Goal: Task Accomplishment & Management: Manage account settings

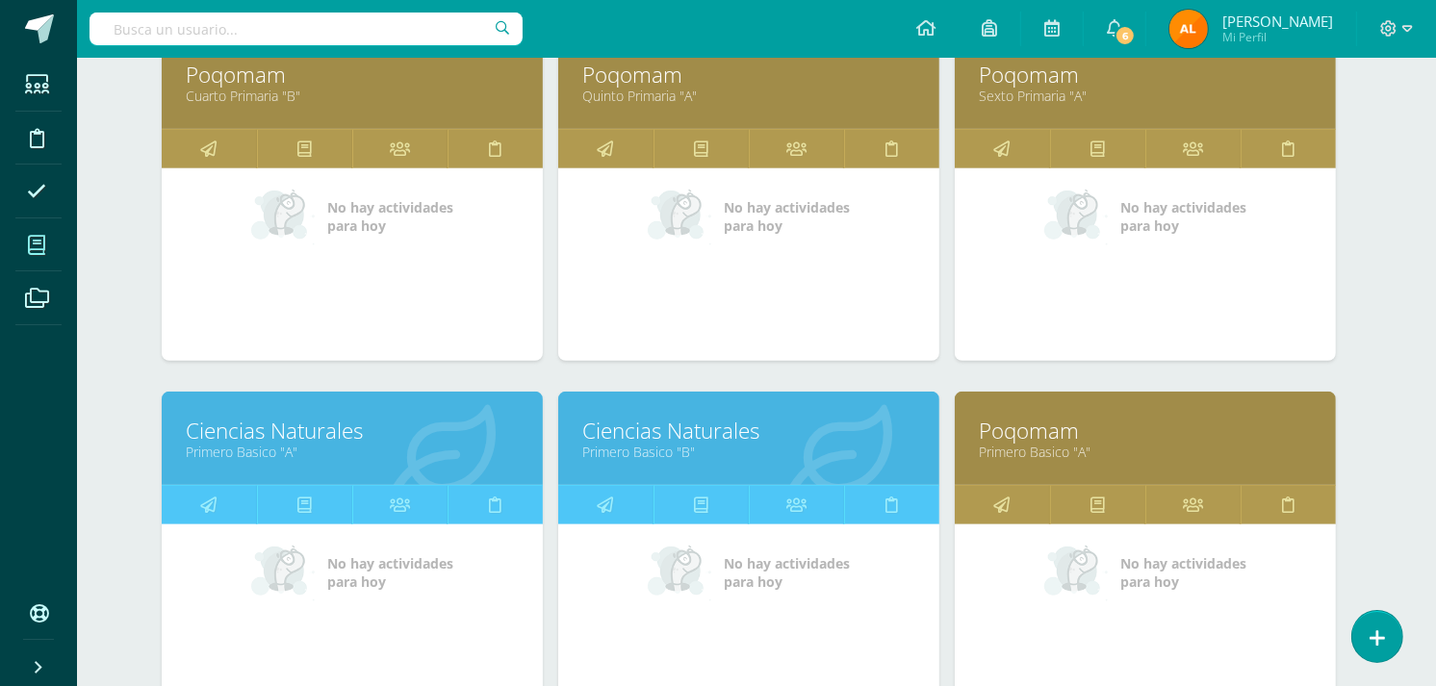
scroll to position [1110, 8]
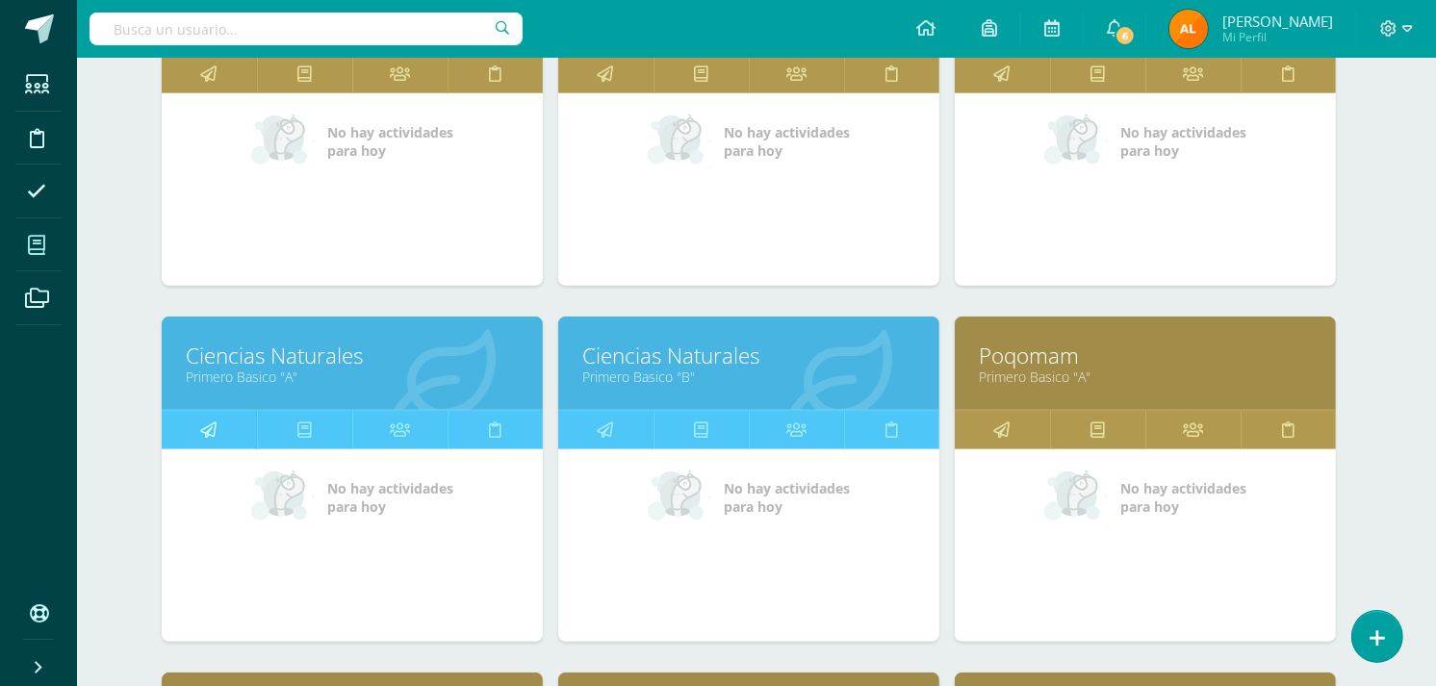
click at [206, 419] on icon at bounding box center [209, 430] width 16 height 38
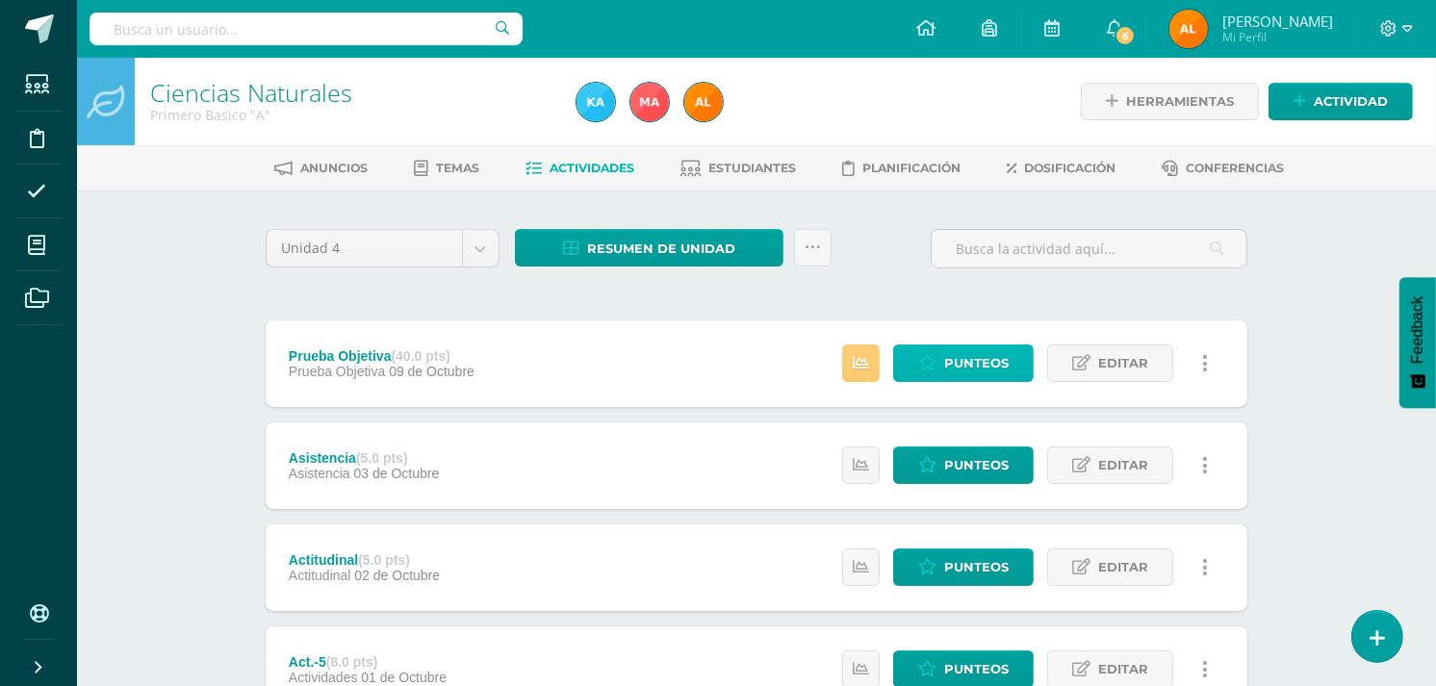
click at [929, 367] on icon at bounding box center [927, 363] width 18 height 16
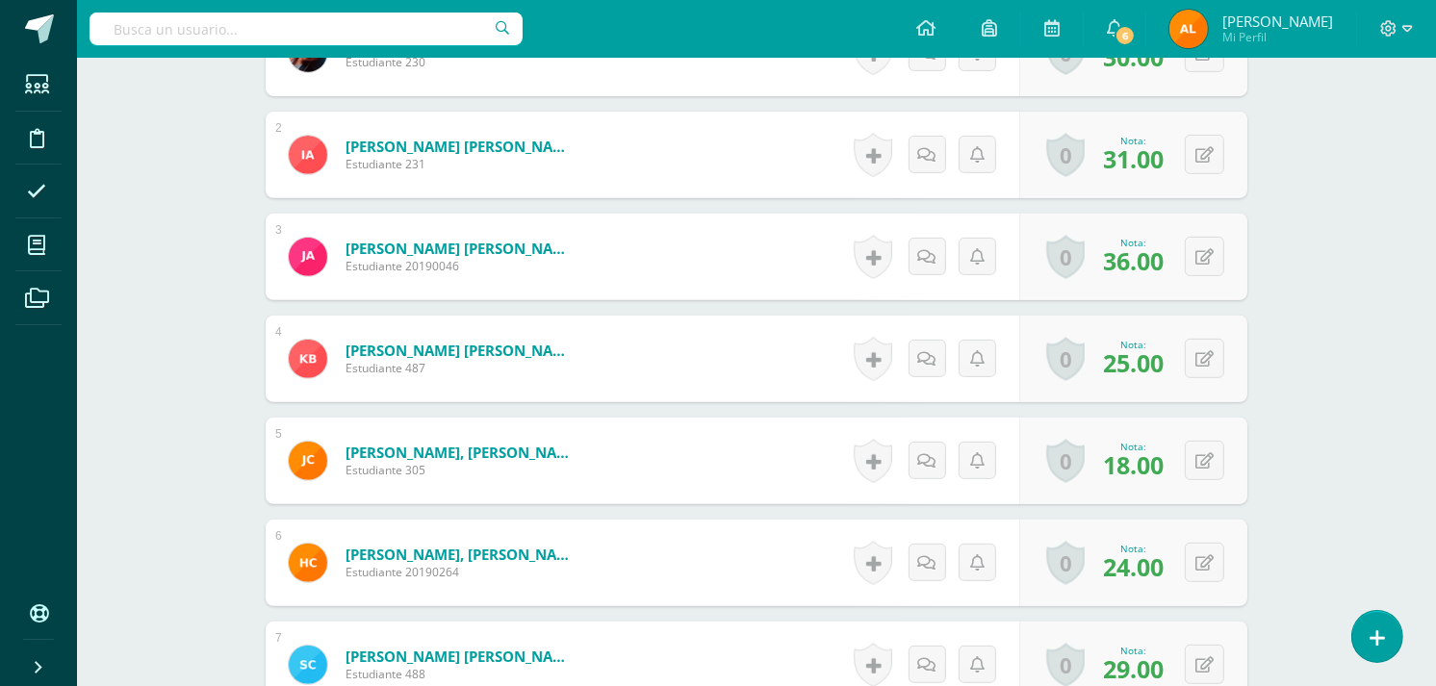
scroll to position [660, 0]
click at [1201, 463] on button at bounding box center [1204, 459] width 39 height 39
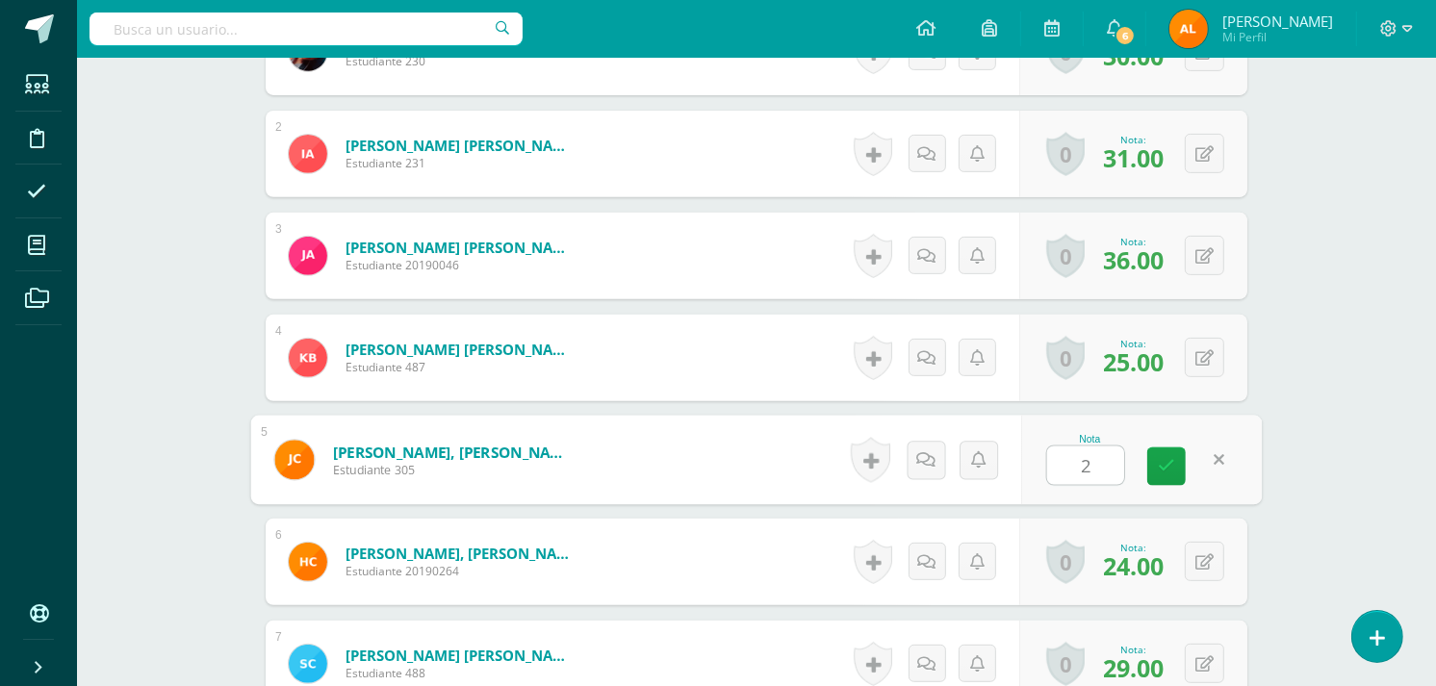
type input "20"
click at [1167, 469] on icon at bounding box center [1166, 466] width 17 height 16
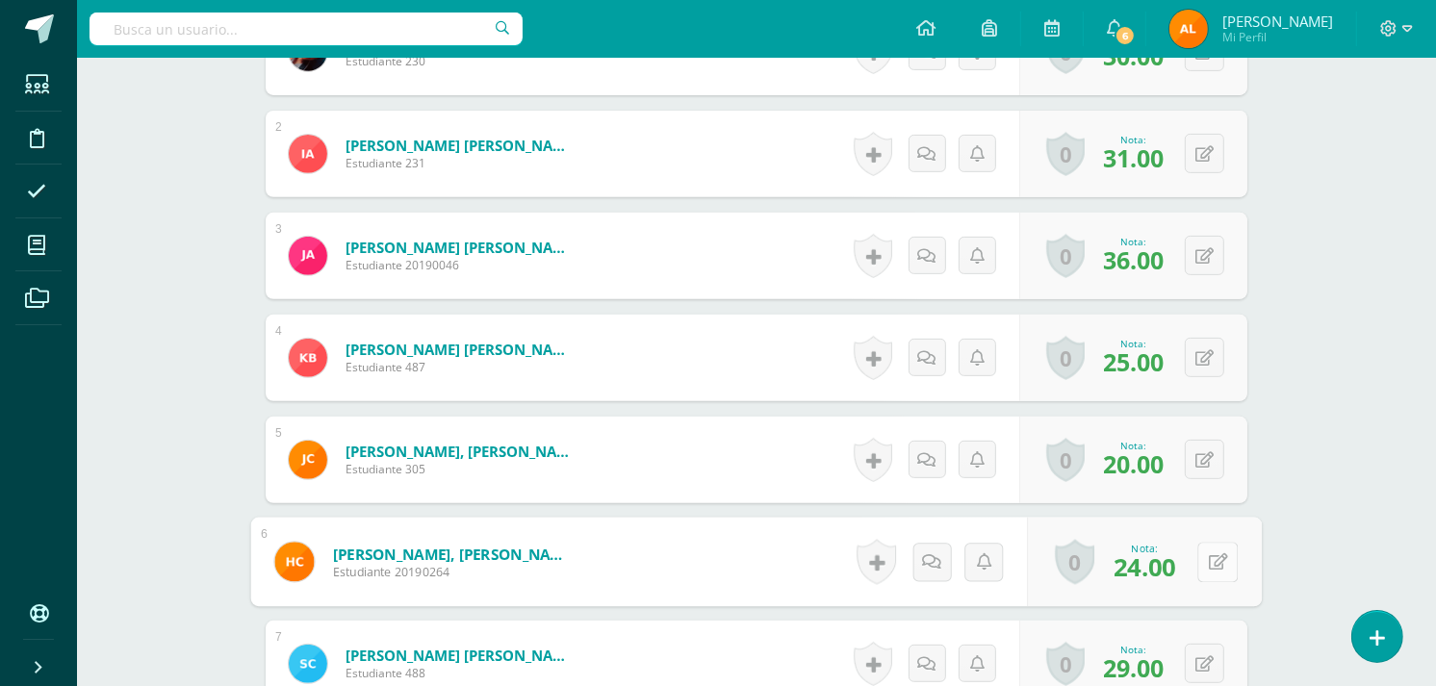
click at [1207, 556] on button at bounding box center [1217, 562] width 40 height 40
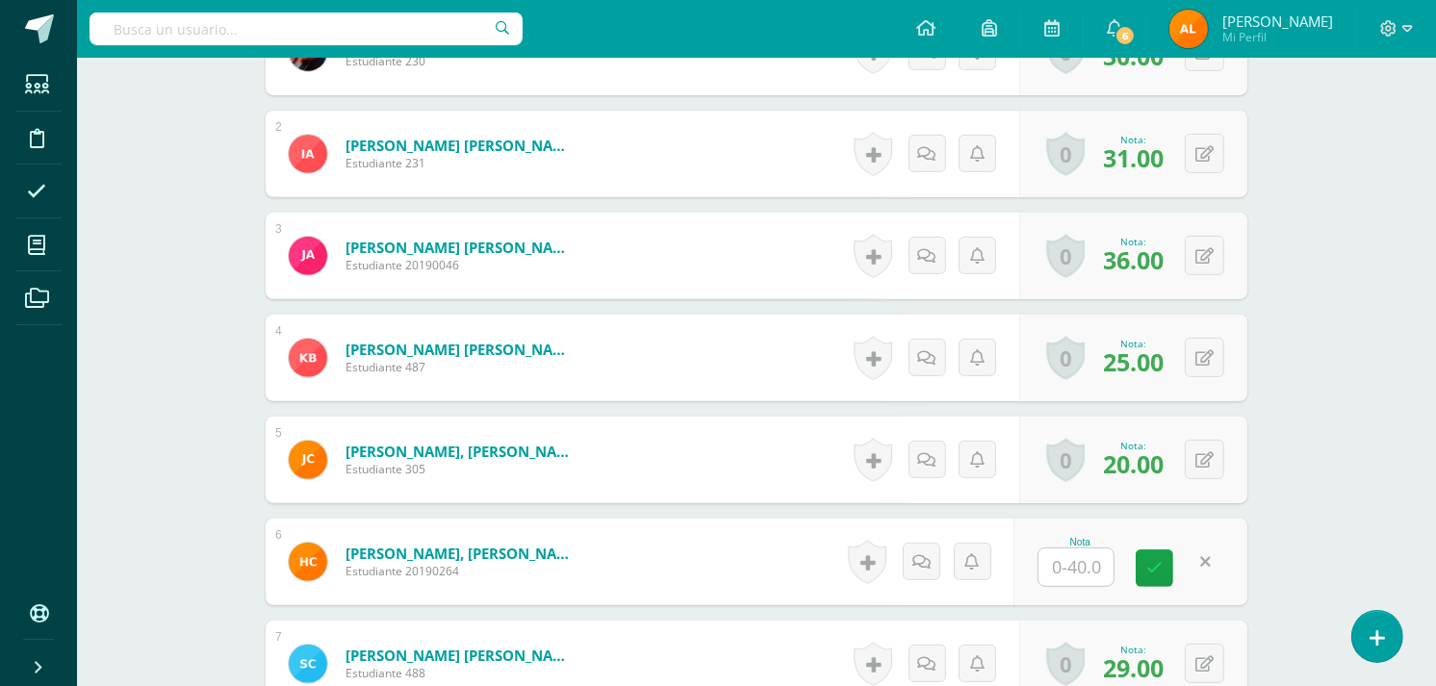
click at [1128, 585] on div "Nota" at bounding box center [1130, 562] width 234 height 87
click at [1085, 568] on input "text" at bounding box center [1085, 568] width 77 height 38
type input "28"
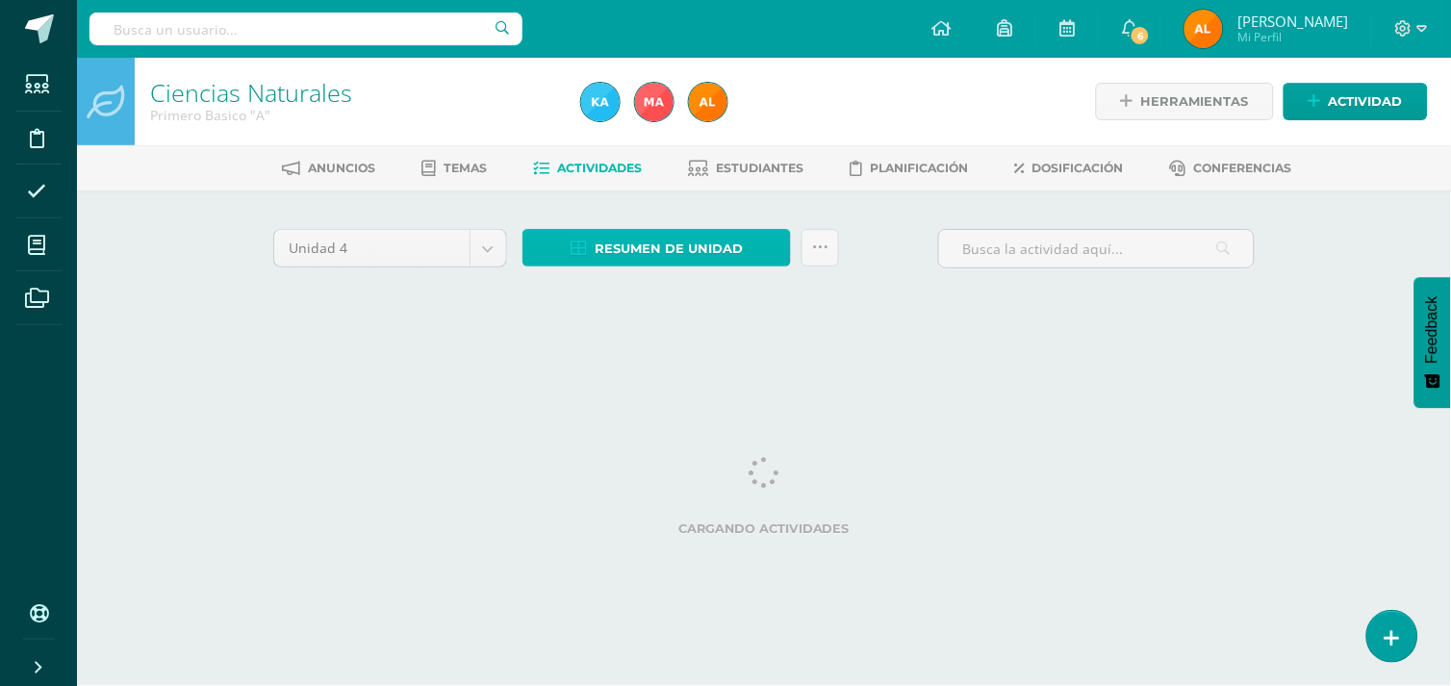
click at [665, 245] on span "Resumen de unidad" at bounding box center [669, 249] width 148 height 36
click at [669, 247] on span "Resumen de unidad" at bounding box center [669, 249] width 148 height 36
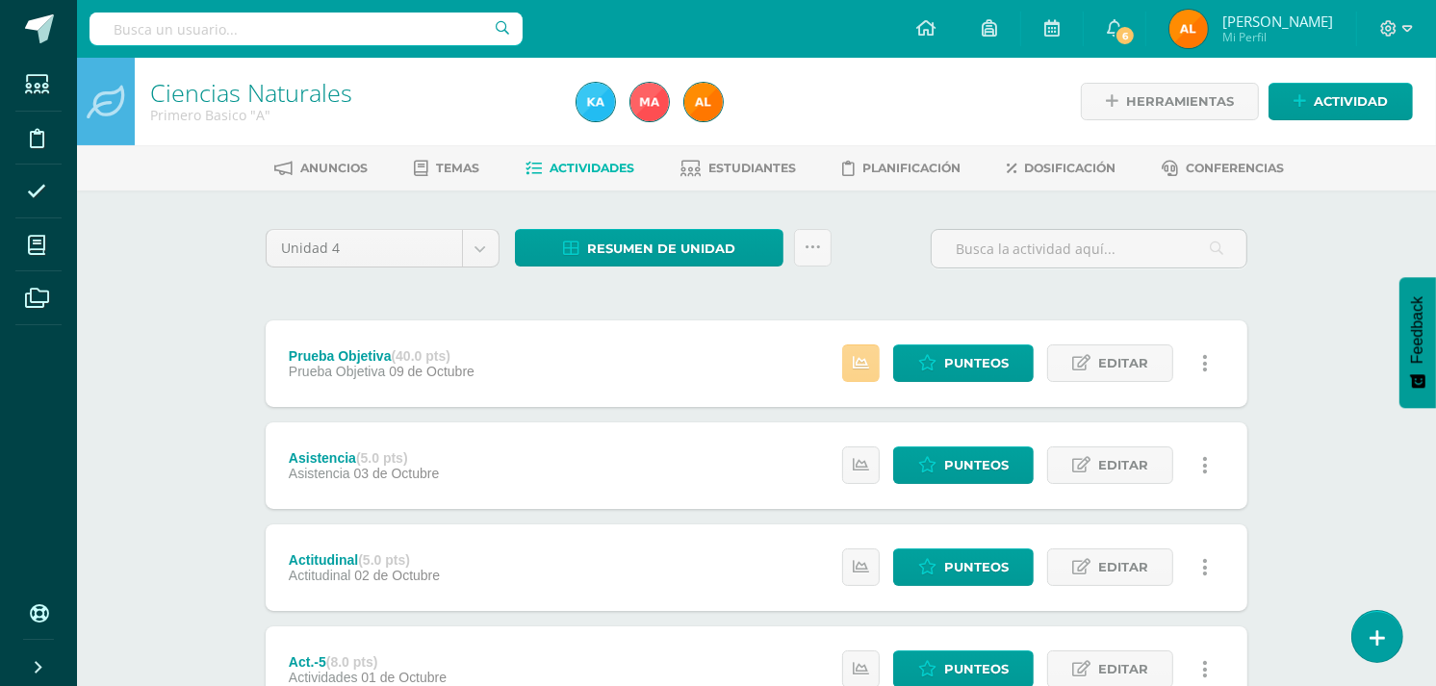
click at [861, 370] on link at bounding box center [861, 364] width 38 height 38
click at [638, 248] on span "Resumen de unidad" at bounding box center [661, 249] width 148 height 36
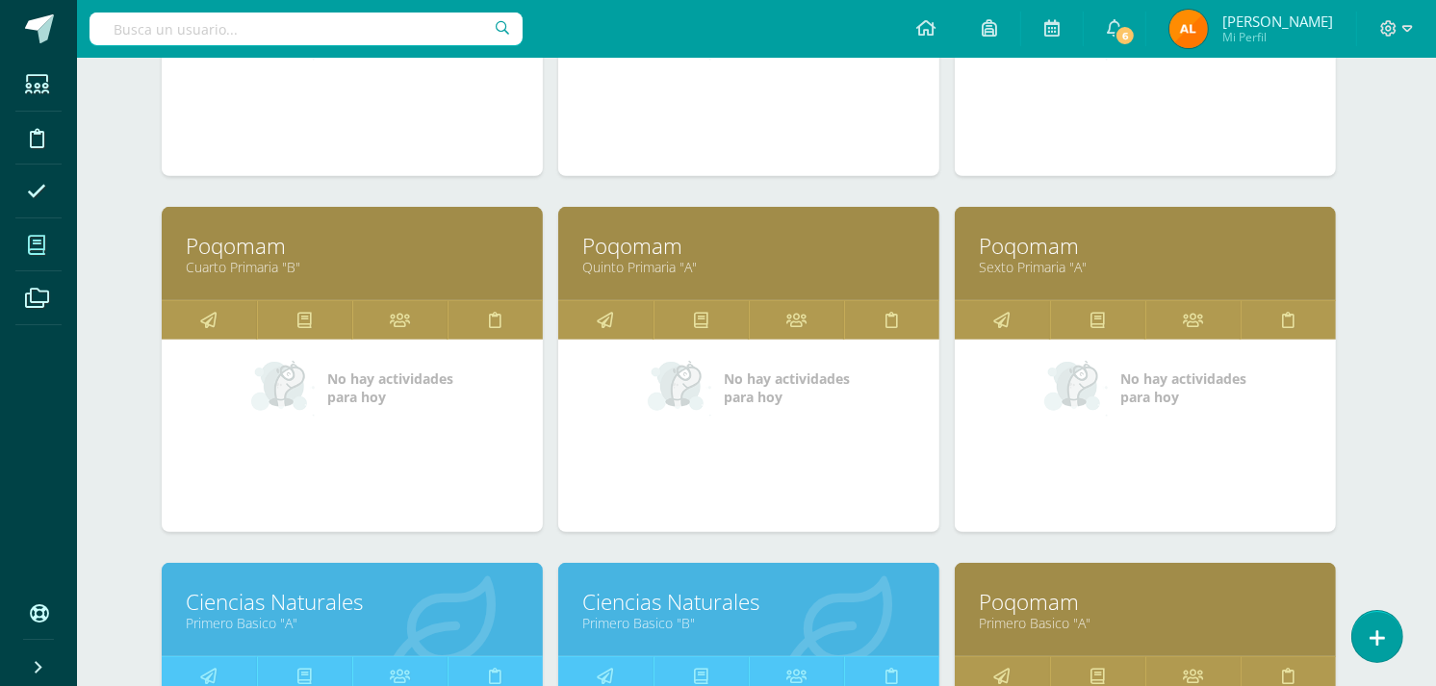
scroll to position [934, 8]
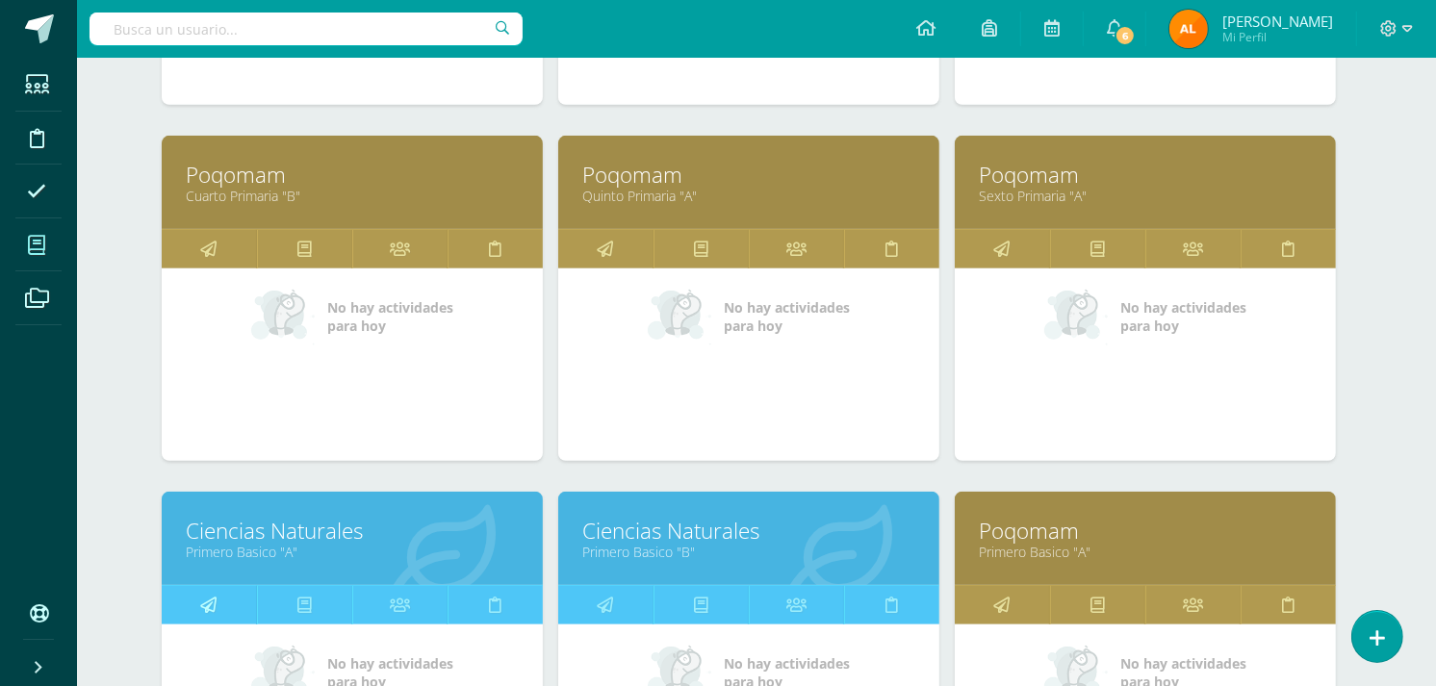
click at [207, 600] on icon at bounding box center [209, 605] width 16 height 38
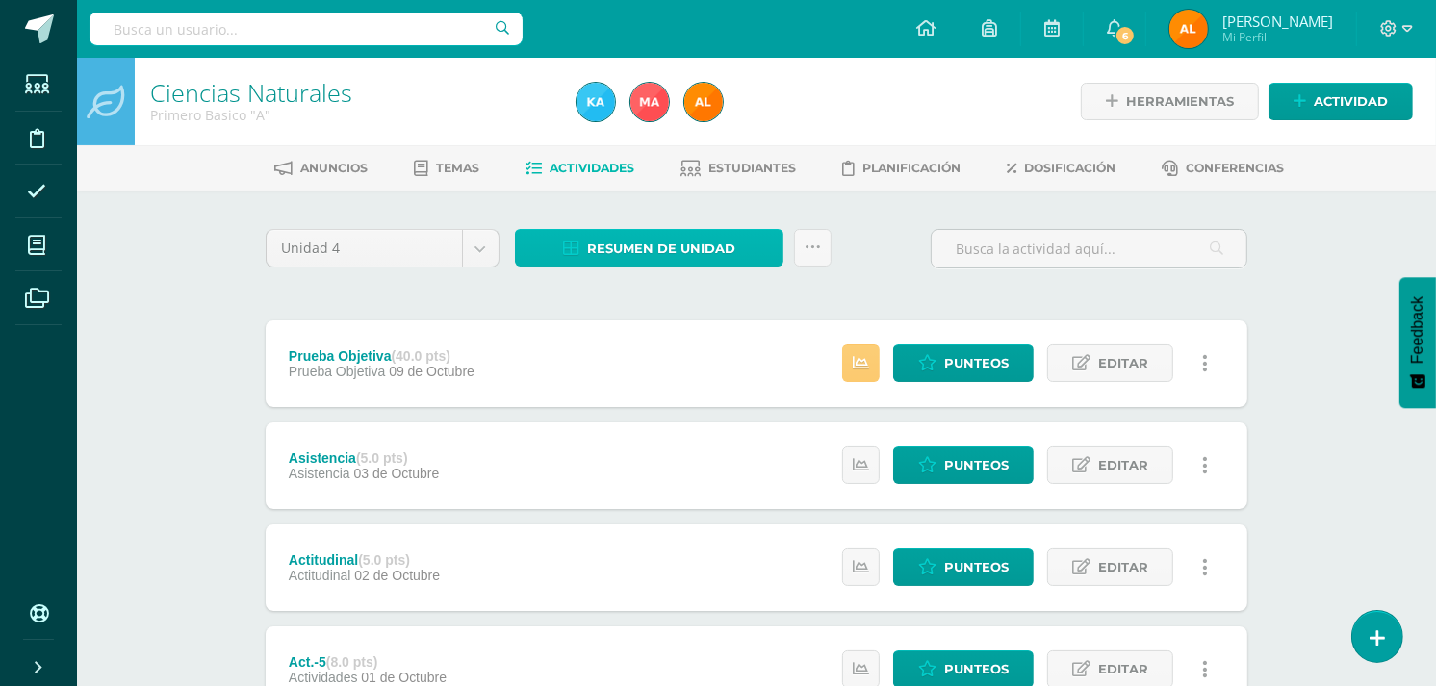
click at [584, 229] on link "Resumen de unidad" at bounding box center [649, 248] width 268 height 38
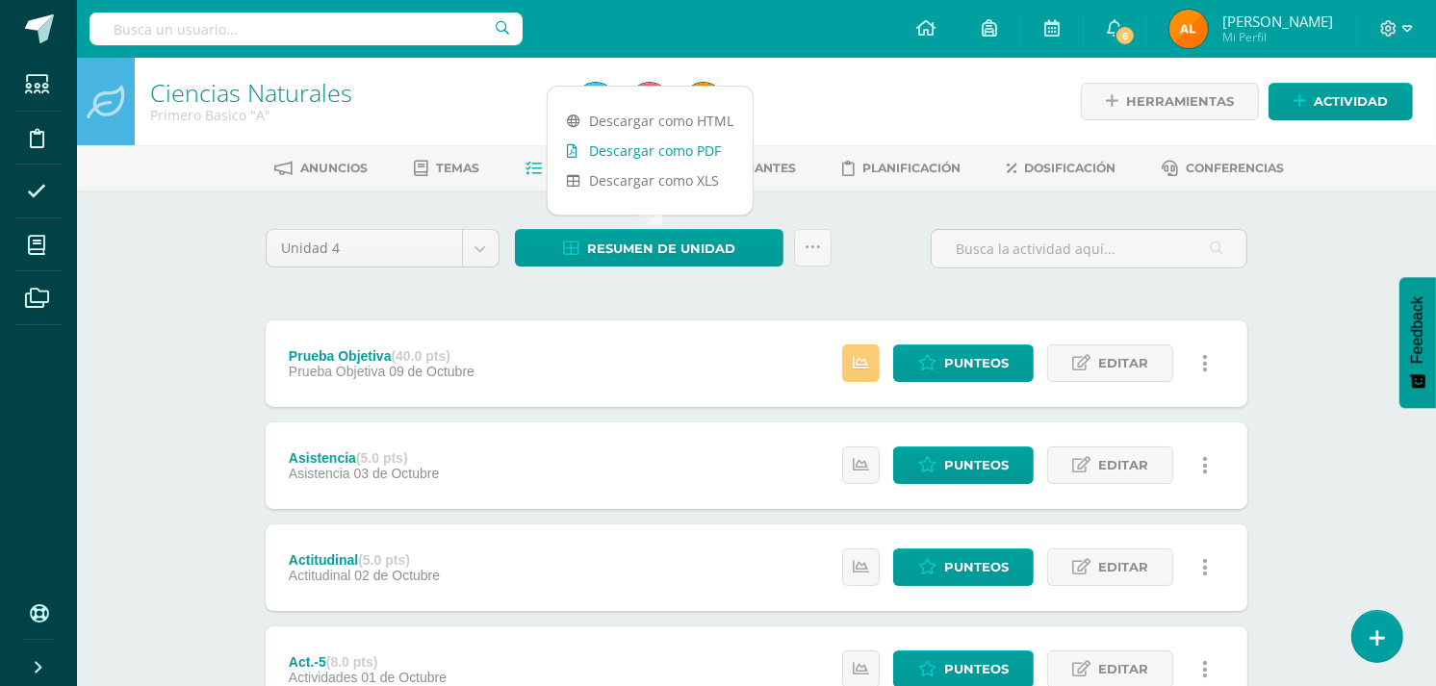
click at [638, 154] on link "Descargar como PDF" at bounding box center [650, 151] width 205 height 30
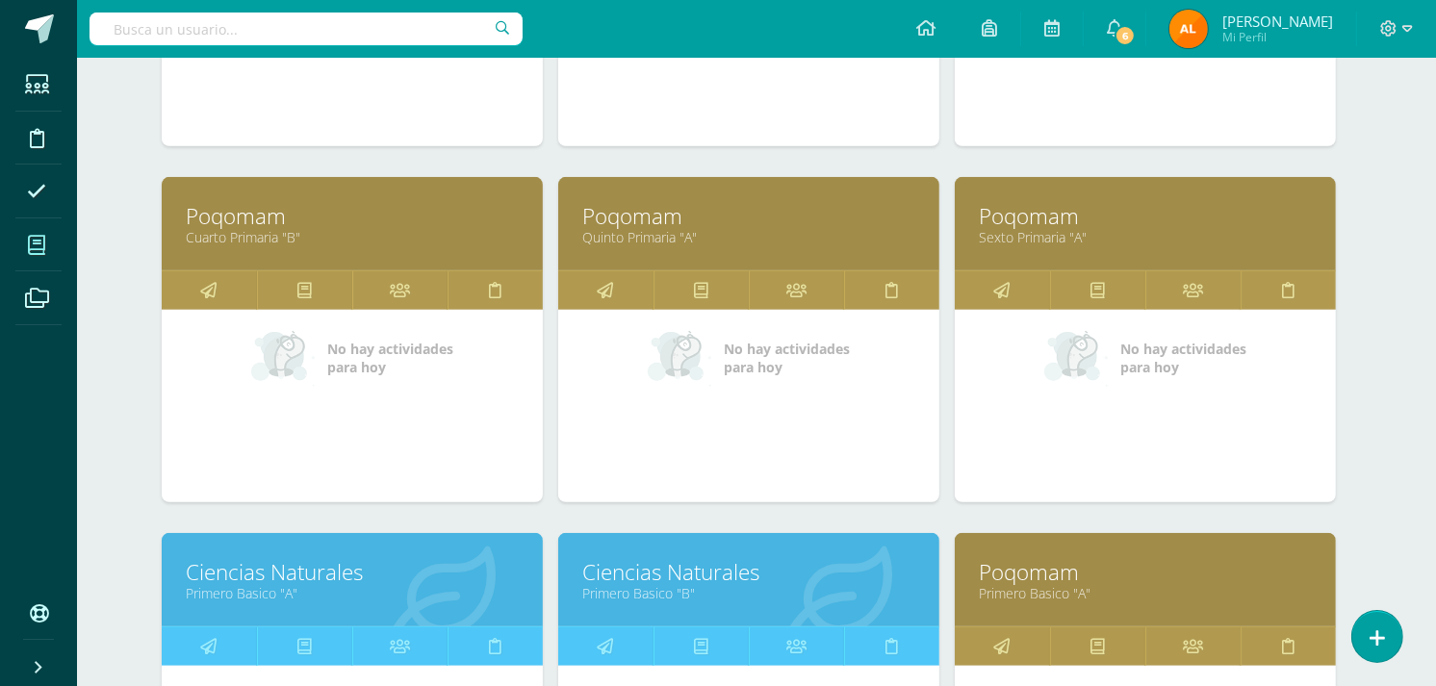
scroll to position [959, 8]
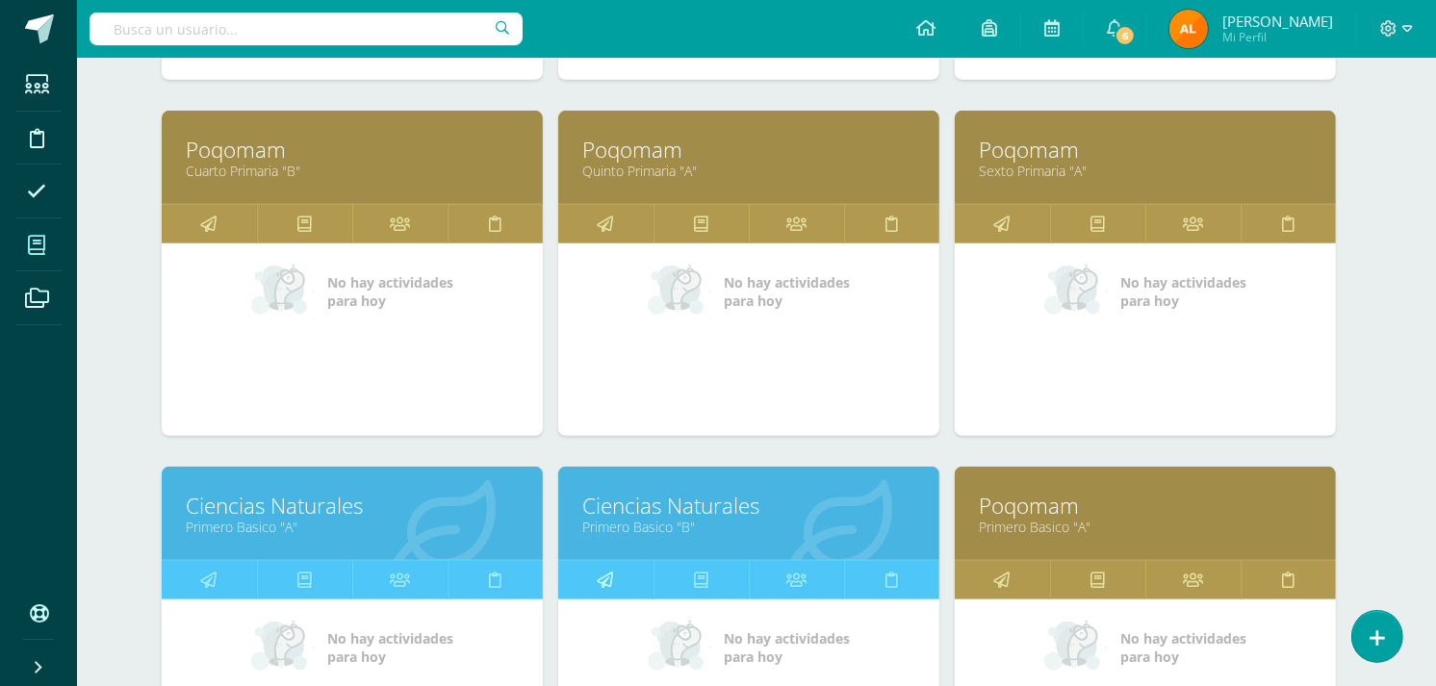
click at [630, 588] on link at bounding box center [605, 580] width 95 height 38
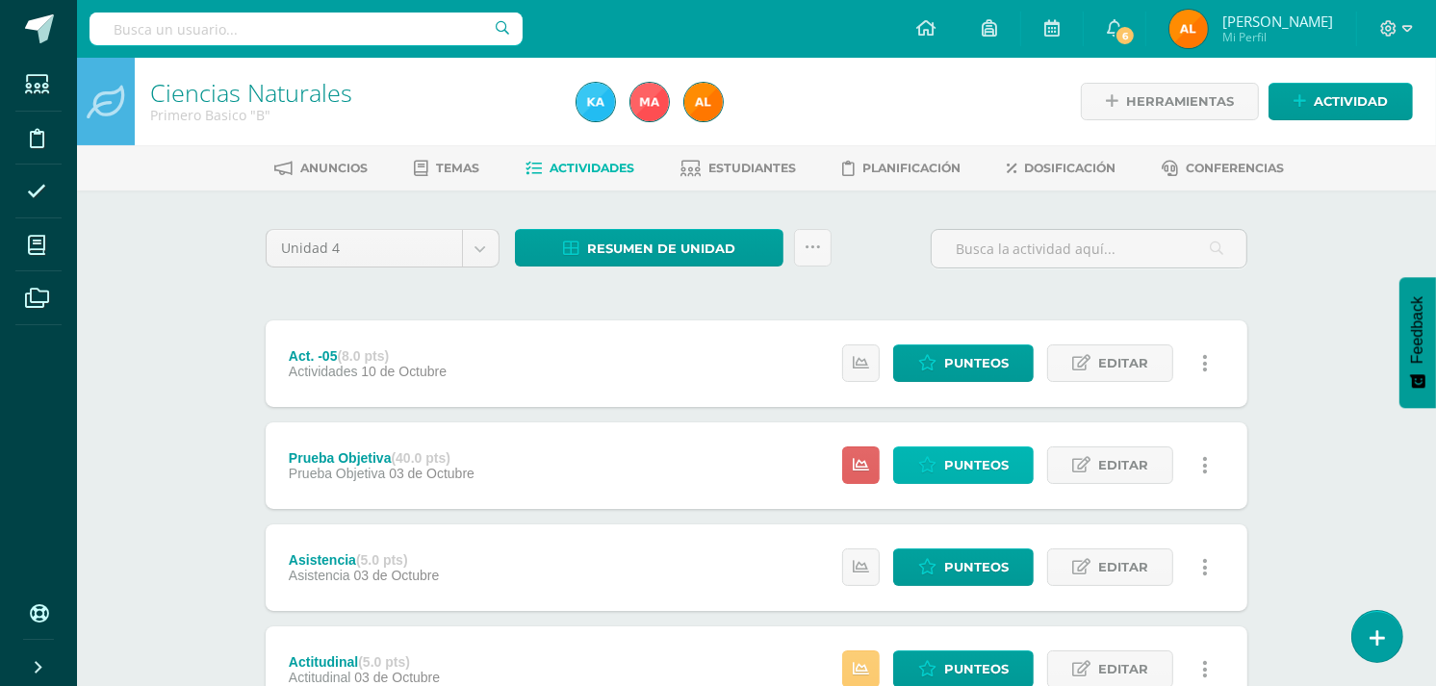
click at [953, 475] on span "Punteos" at bounding box center [976, 465] width 64 height 36
click at [949, 454] on span "Punteos" at bounding box center [976, 465] width 64 height 36
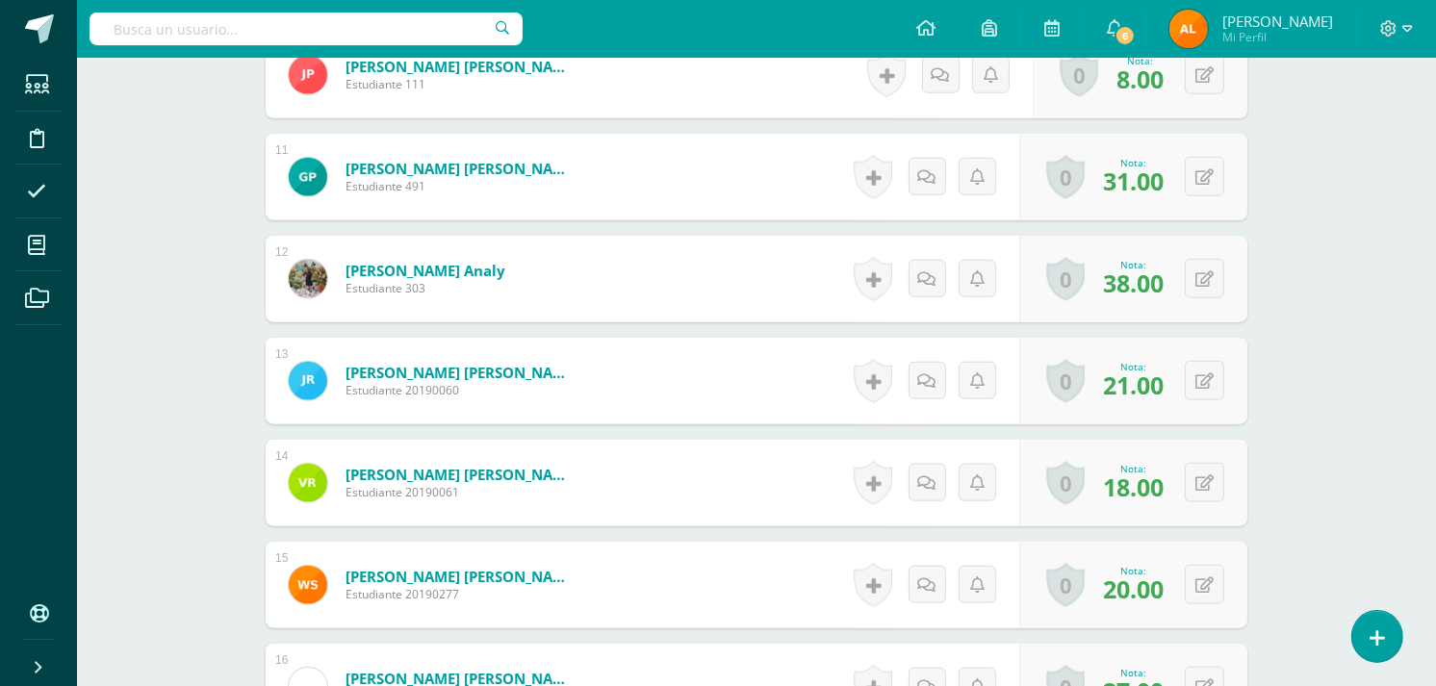
scroll to position [1561, 0]
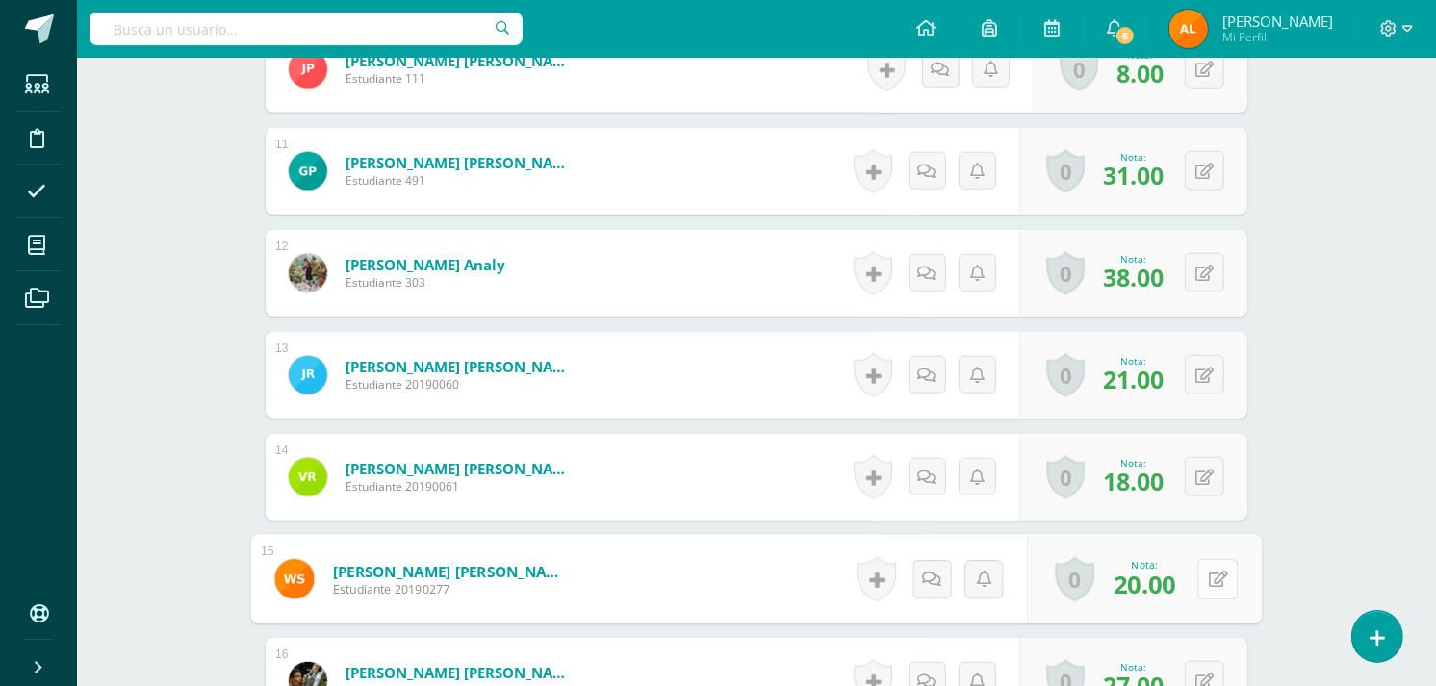
click at [1209, 574] on icon at bounding box center [1218, 579] width 19 height 16
type input "25"
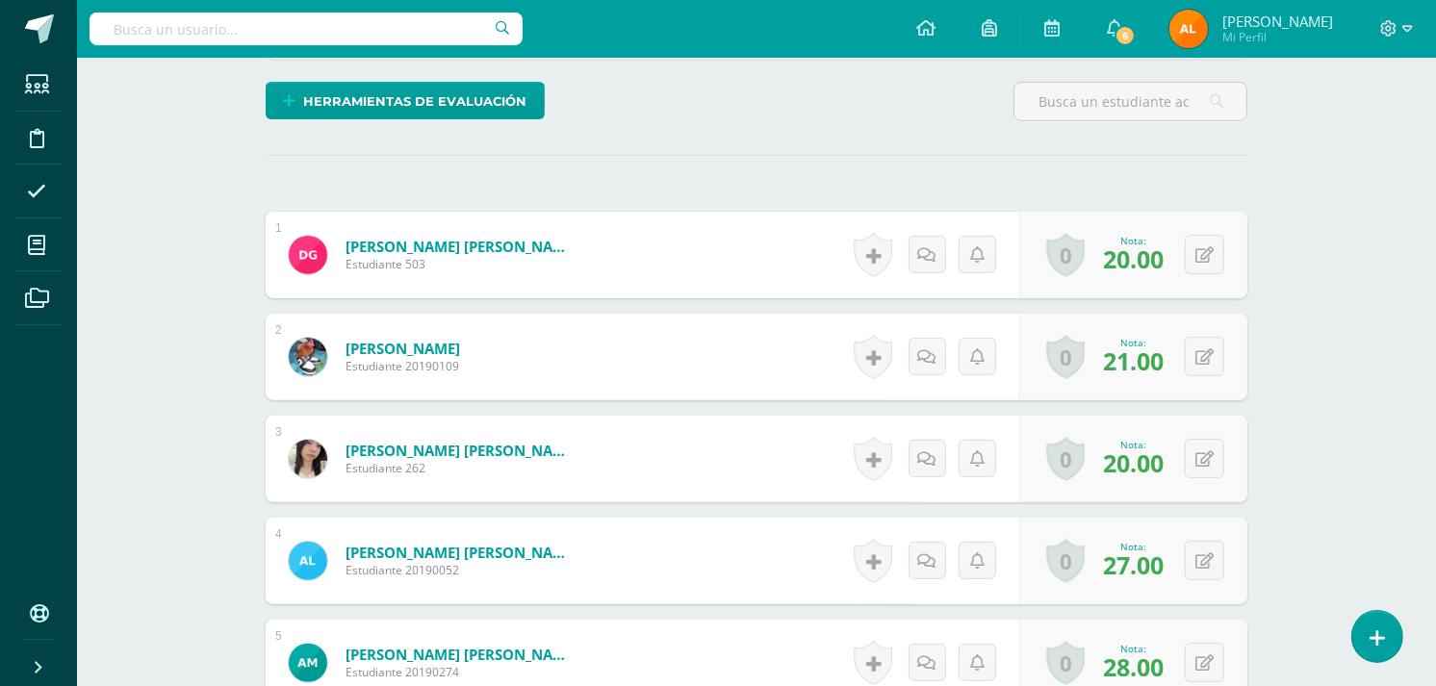
scroll to position [373, 0]
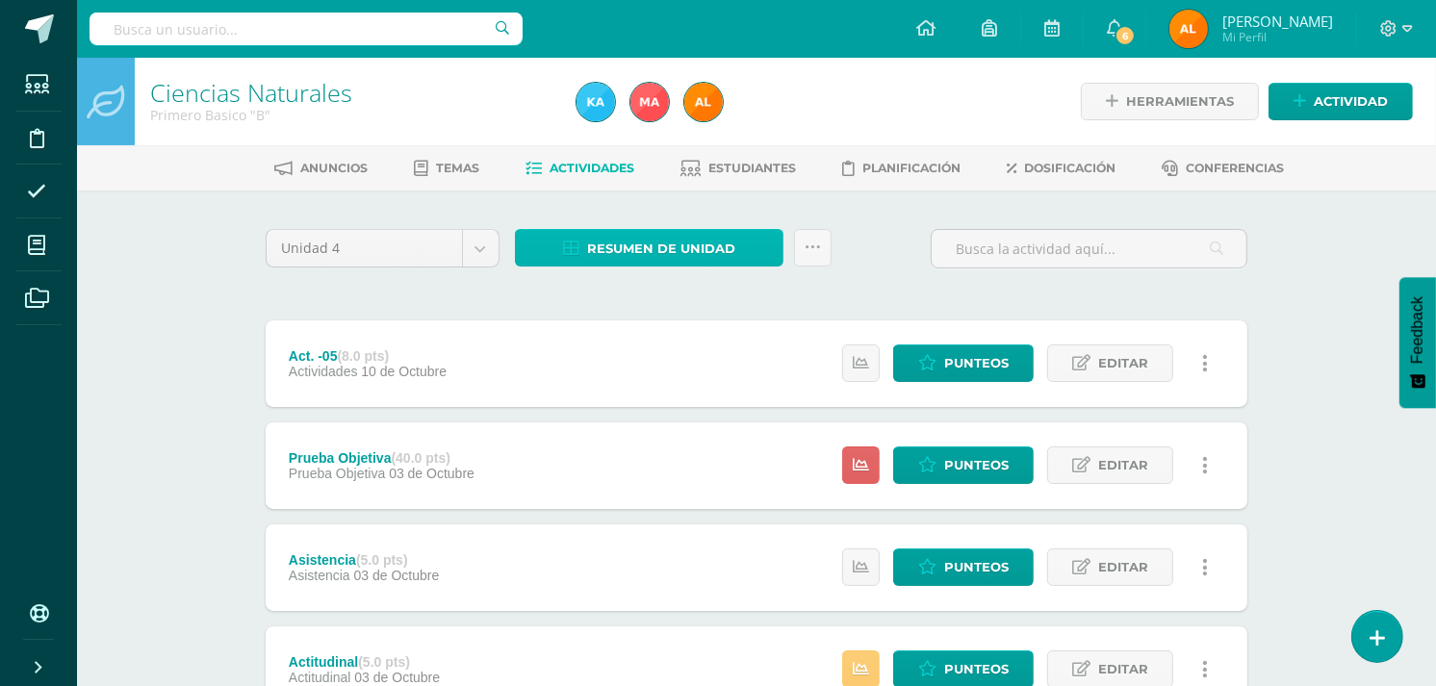
click at [631, 245] on span "Resumen de unidad" at bounding box center [661, 249] width 148 height 36
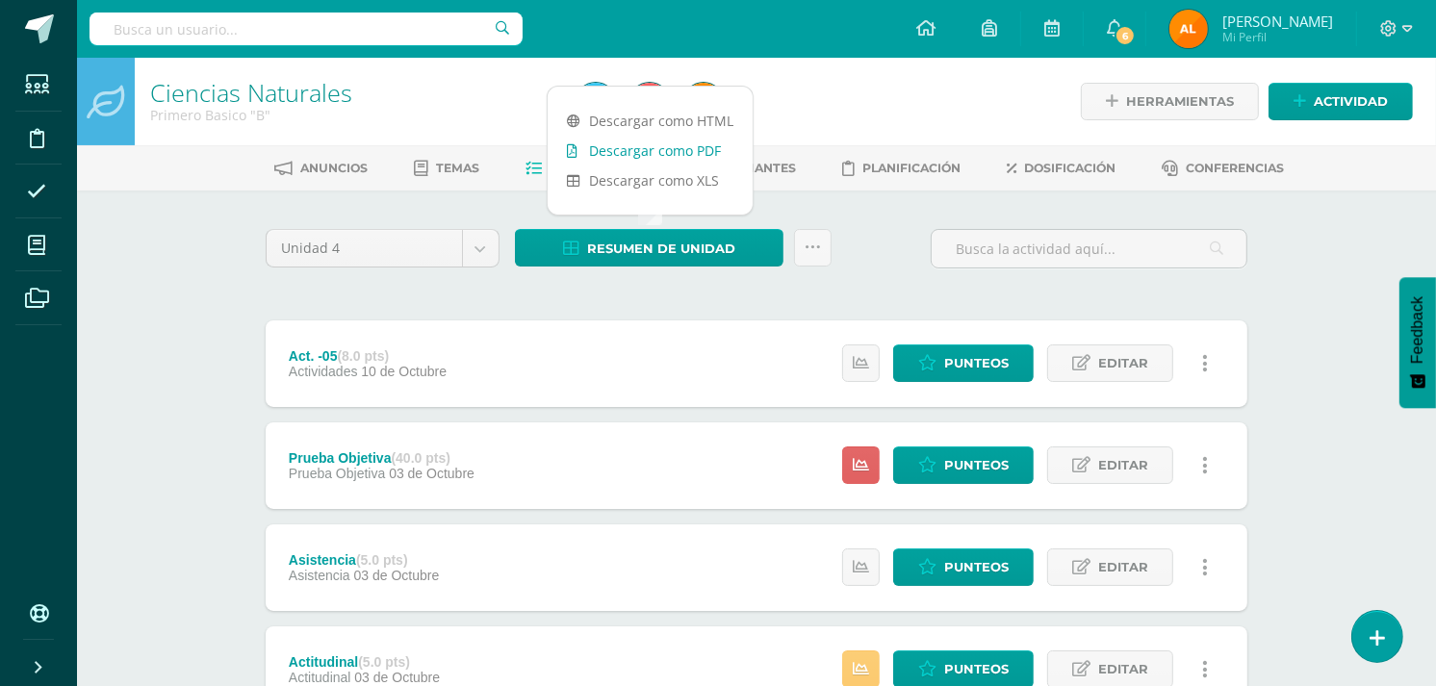
click at [666, 150] on link "Descargar como PDF" at bounding box center [650, 151] width 205 height 30
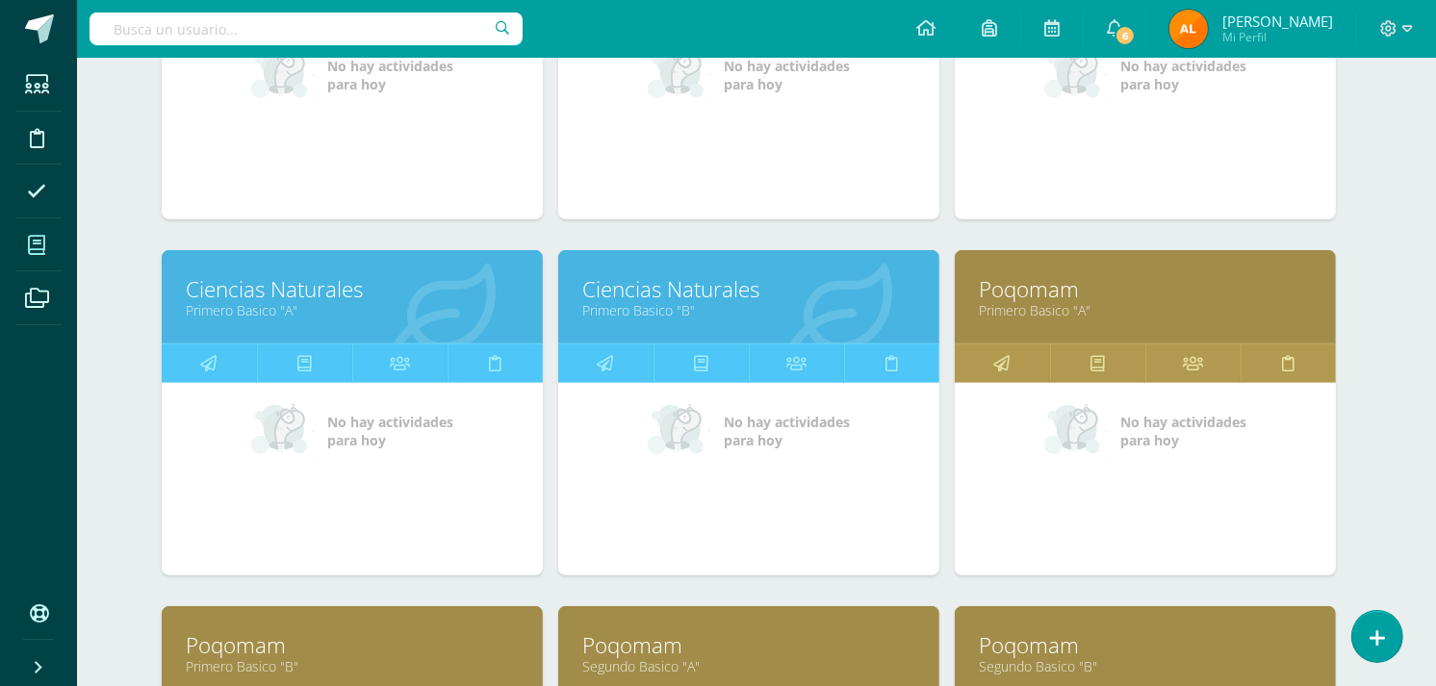
scroll to position [1194, 8]
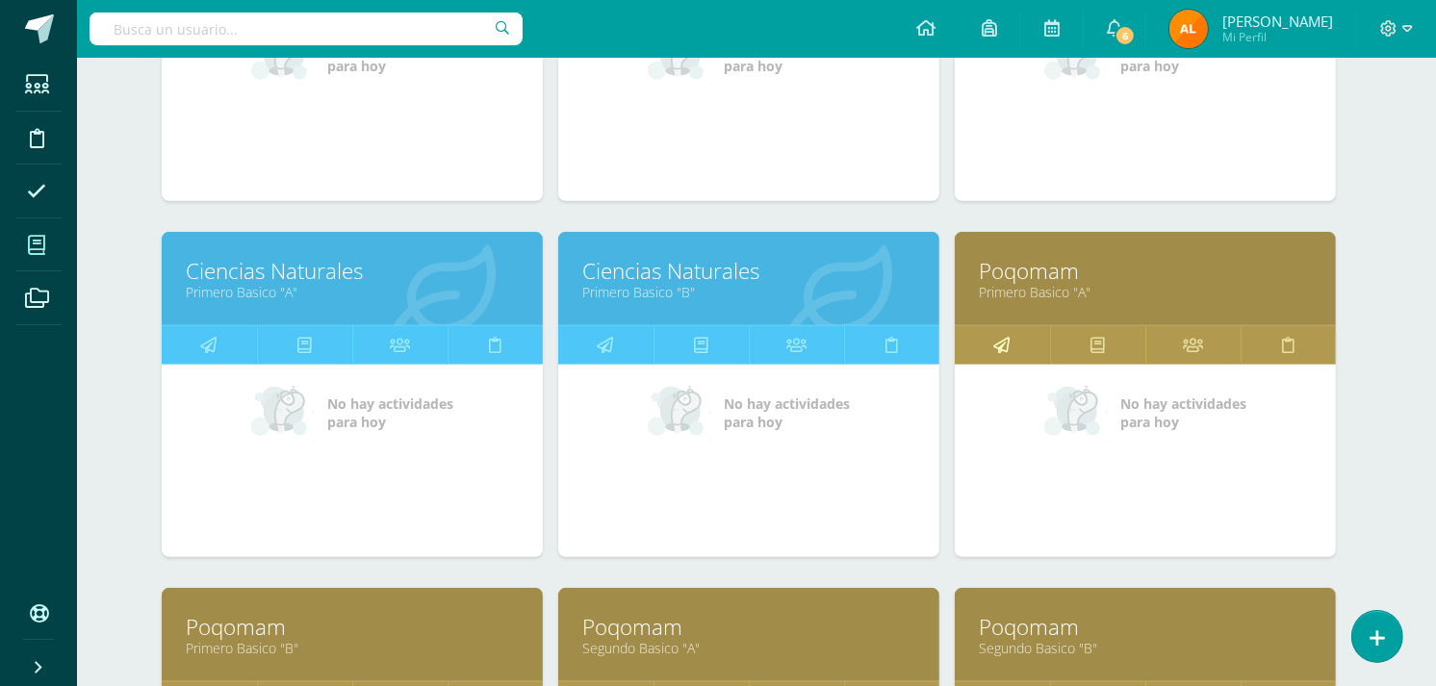
click at [1003, 345] on icon at bounding box center [1002, 345] width 16 height 38
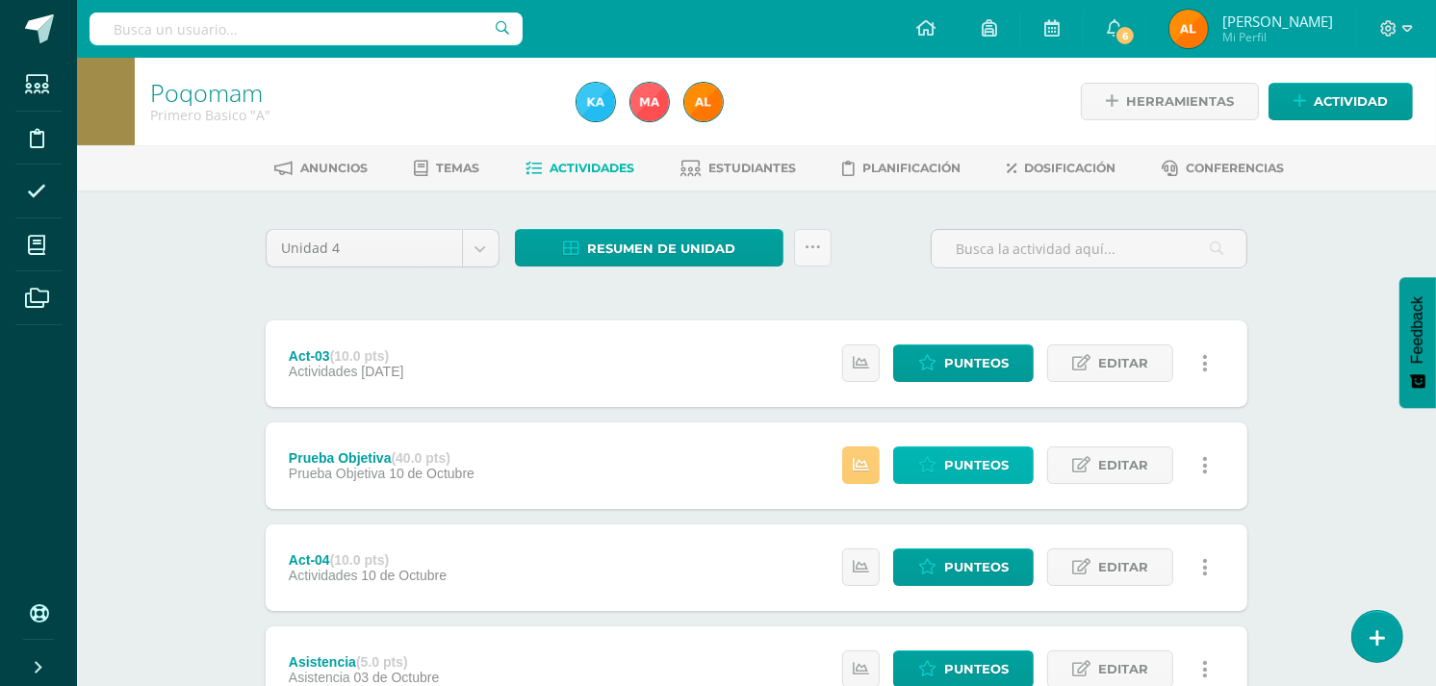
click at [967, 454] on span "Punteos" at bounding box center [976, 465] width 64 height 36
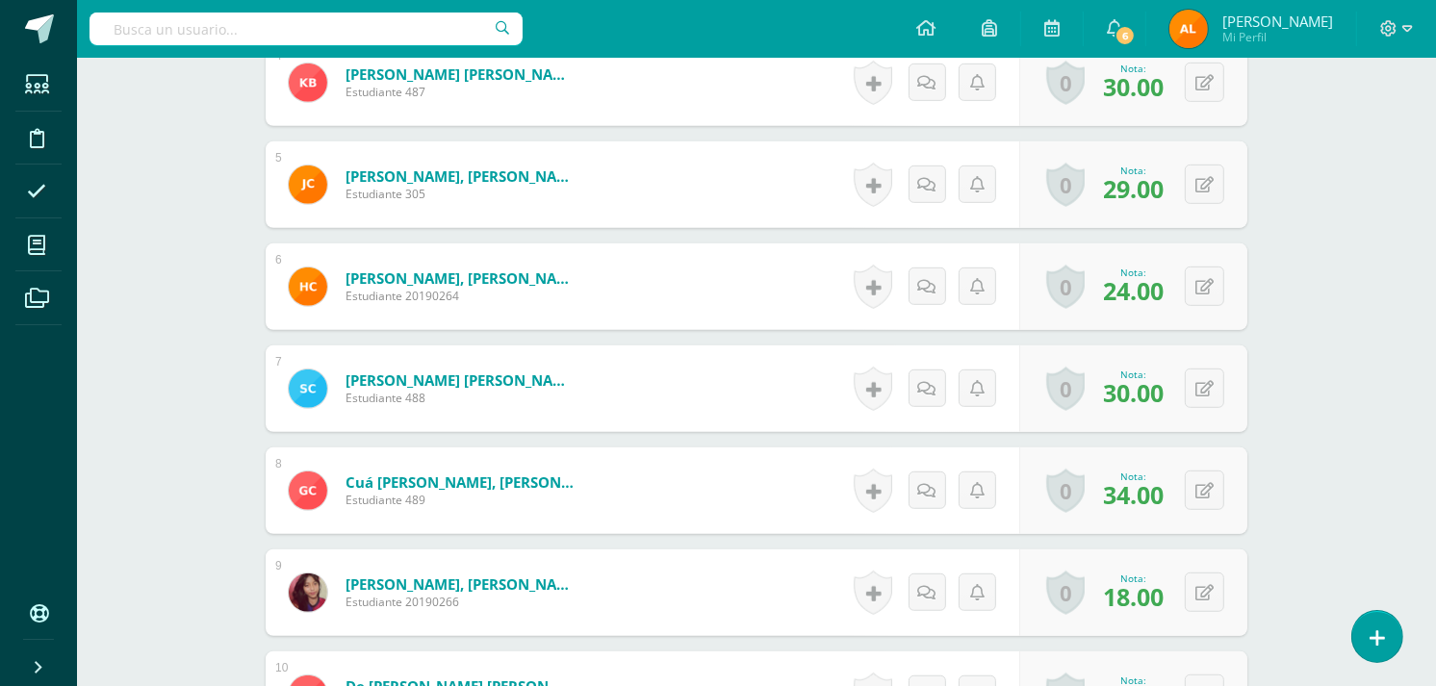
scroll to position [950, 0]
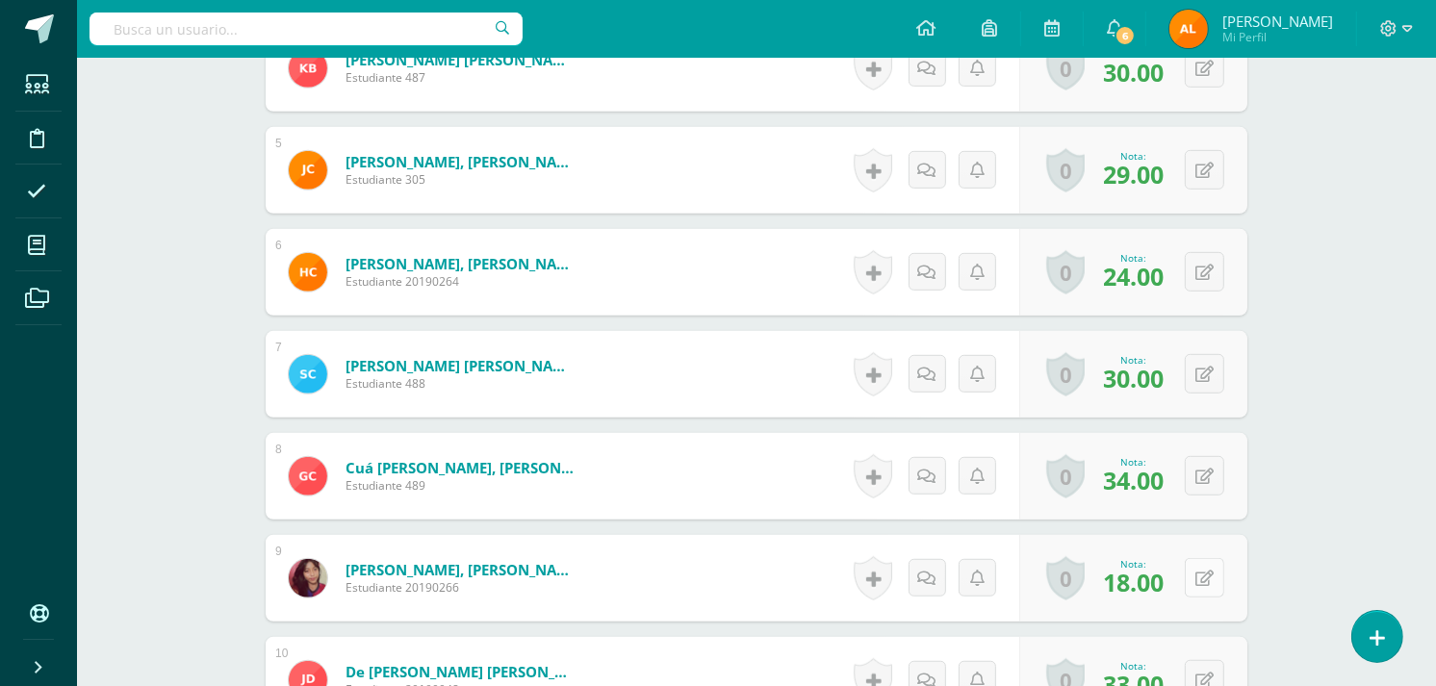
click at [1208, 583] on icon at bounding box center [1204, 579] width 18 height 16
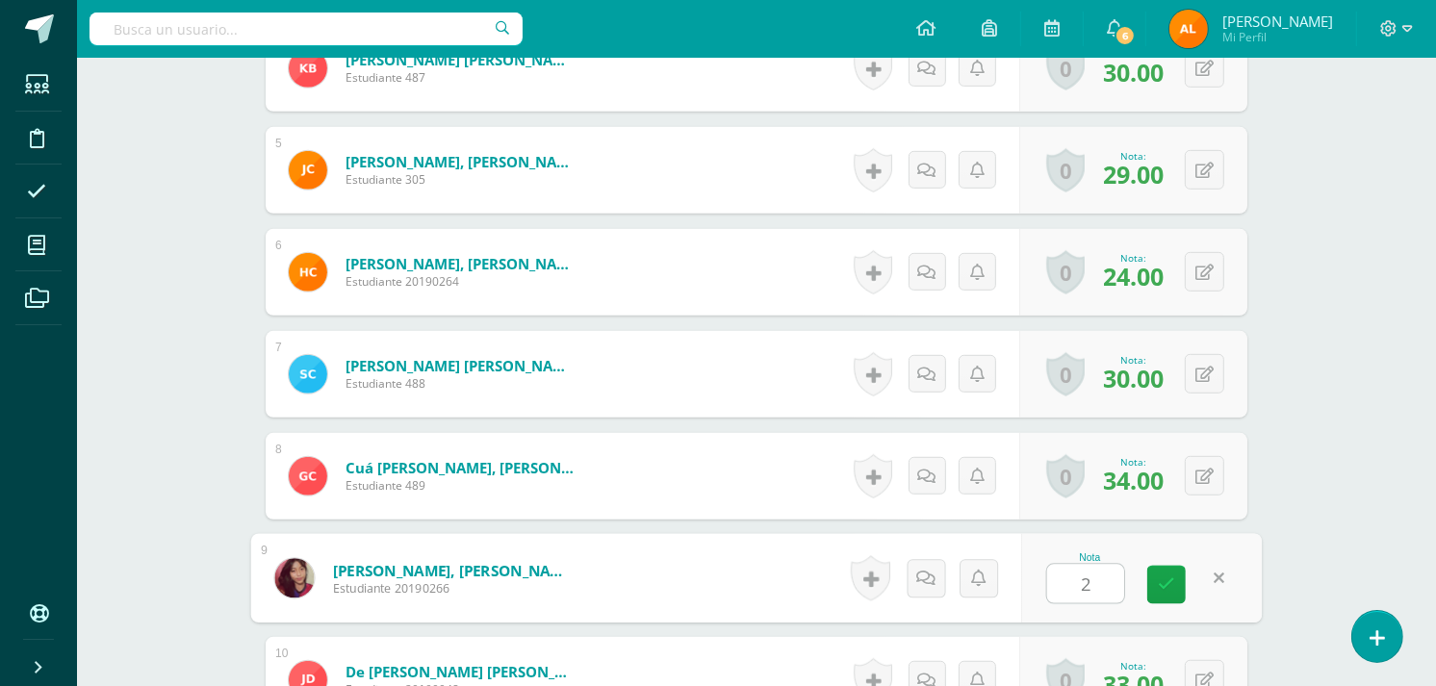
type input "25"
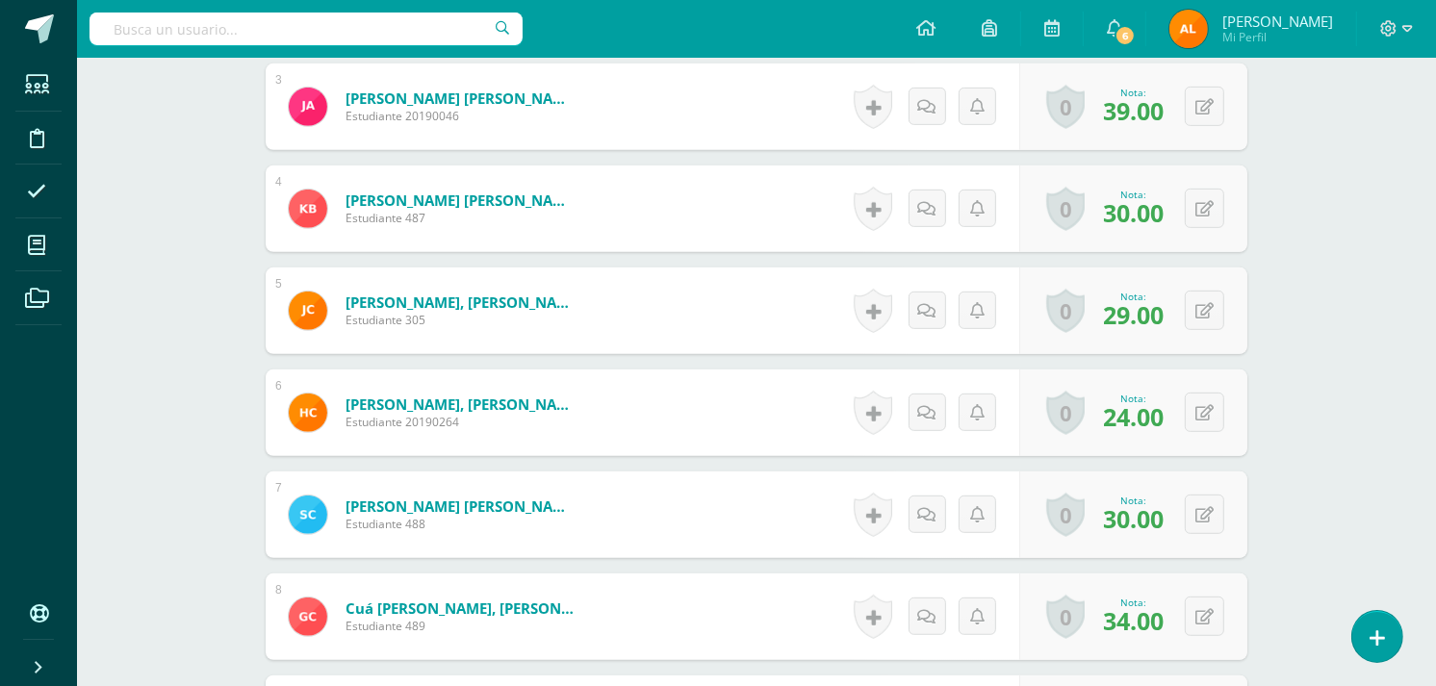
scroll to position [844, 0]
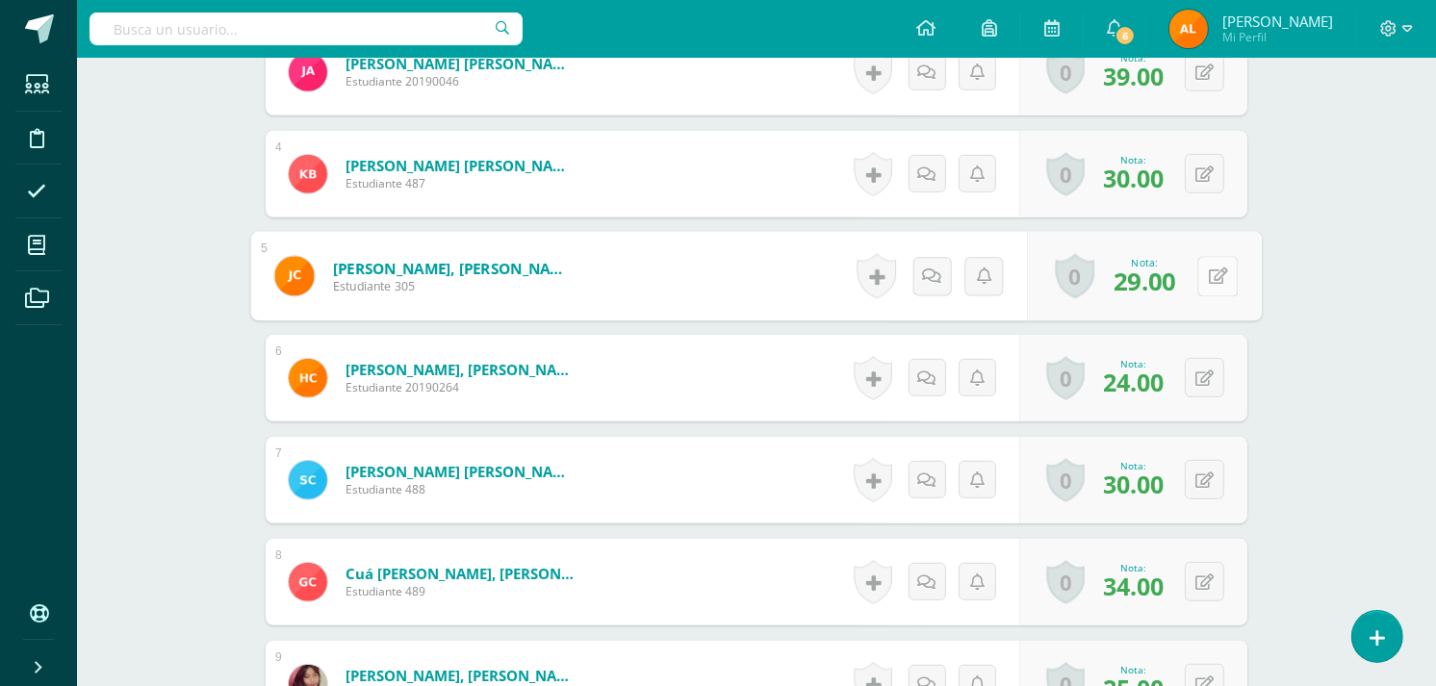
click at [1209, 280] on icon at bounding box center [1218, 276] width 19 height 16
type input "39"
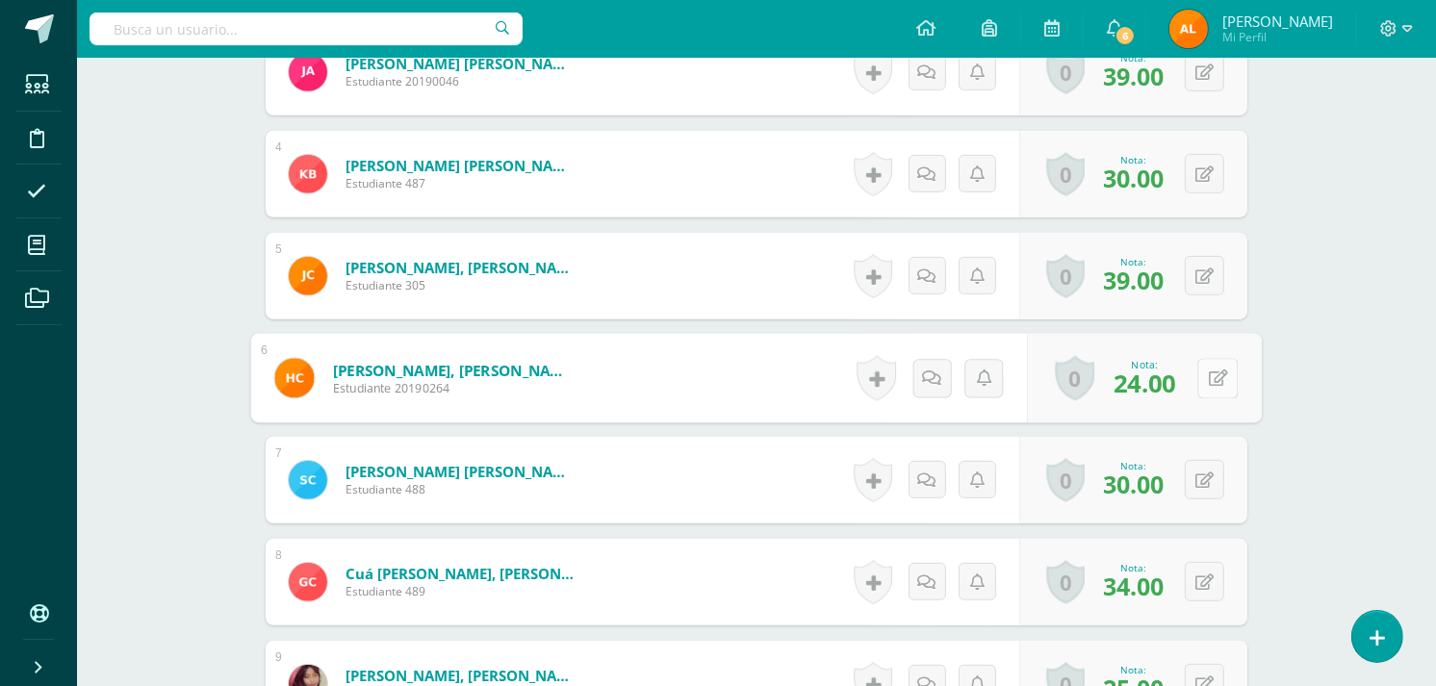
click at [1200, 375] on button at bounding box center [1217, 378] width 40 height 40
type input "34"
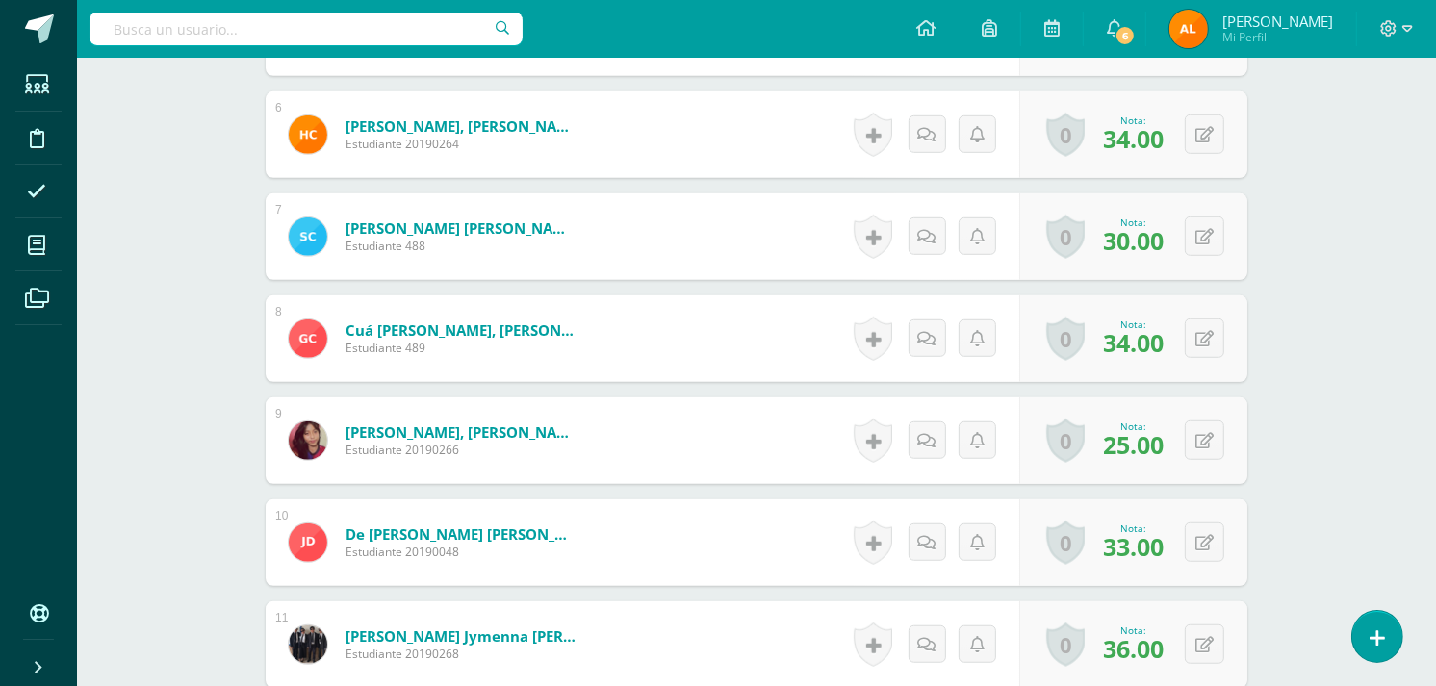
scroll to position [1092, 0]
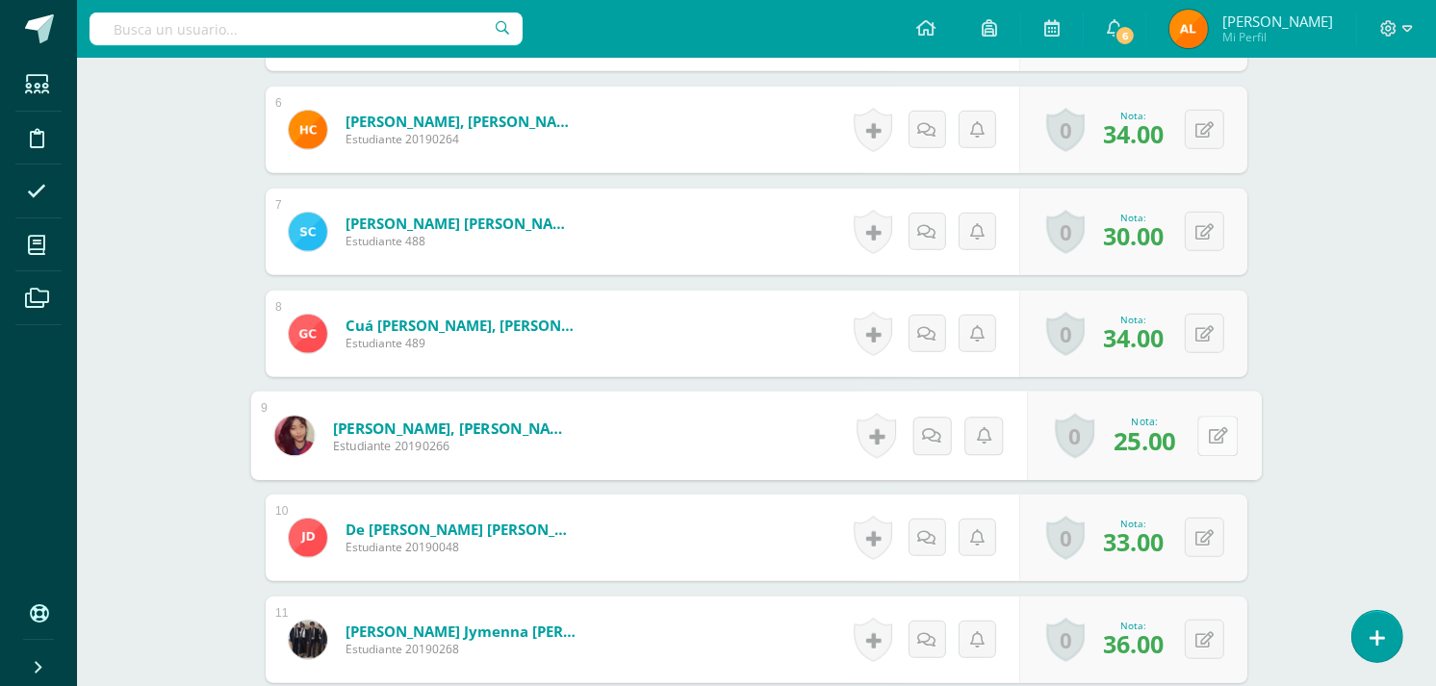
click at [1207, 434] on button at bounding box center [1217, 436] width 40 height 40
type input "35"
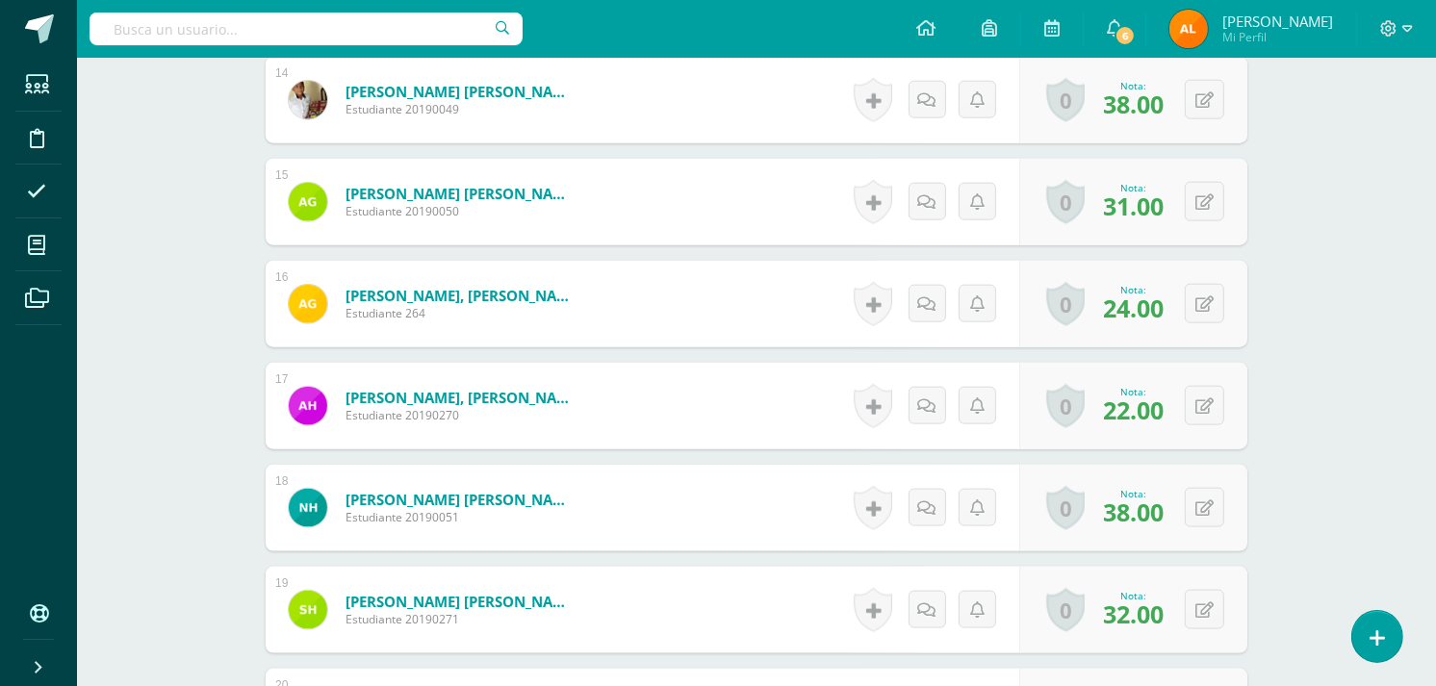
scroll to position [1699, 0]
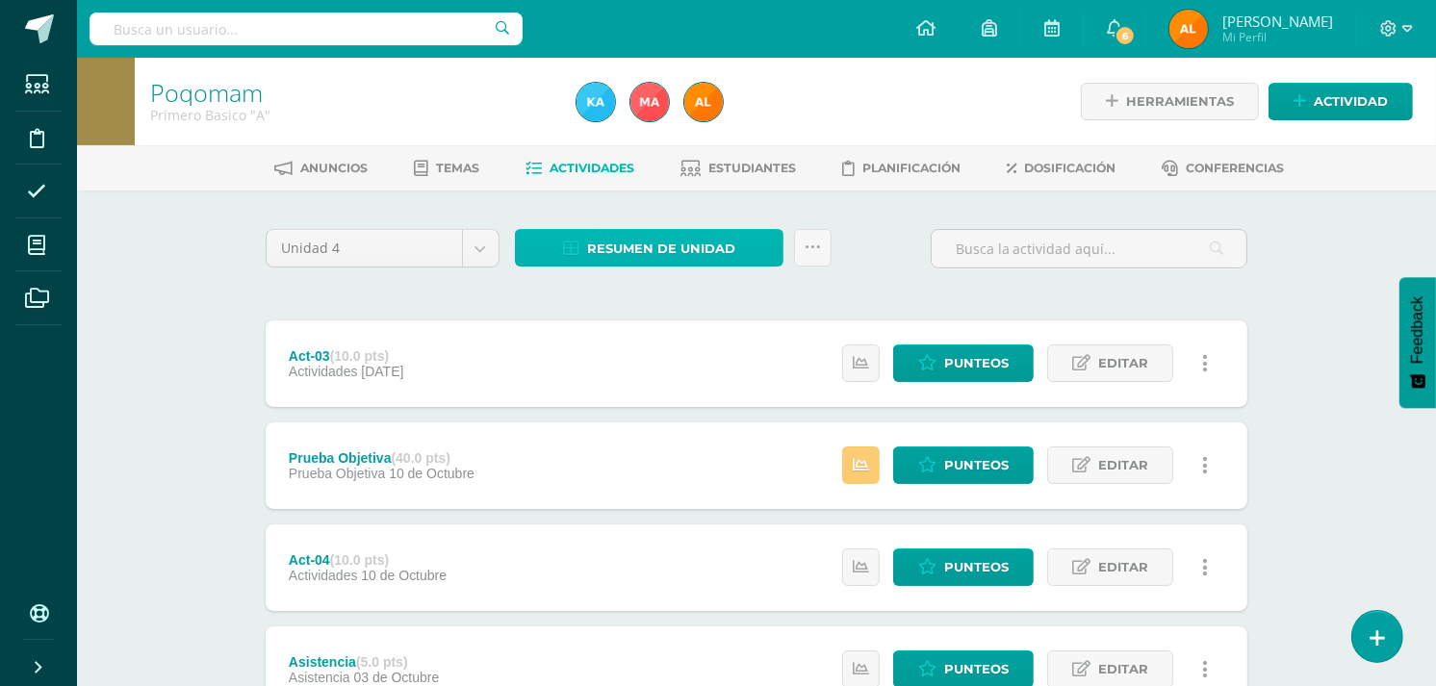
click at [598, 247] on span "Resumen de unidad" at bounding box center [661, 249] width 148 height 36
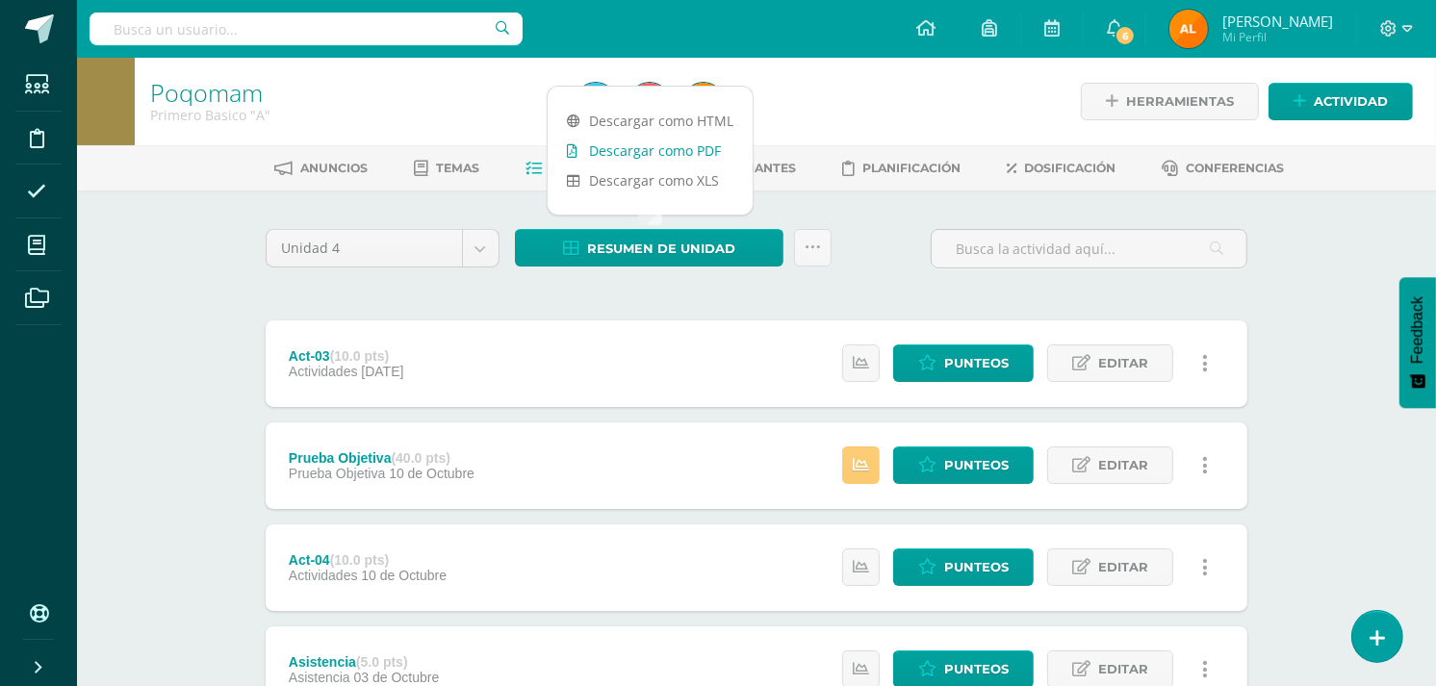
click at [652, 155] on link "Descargar como PDF" at bounding box center [650, 151] width 205 height 30
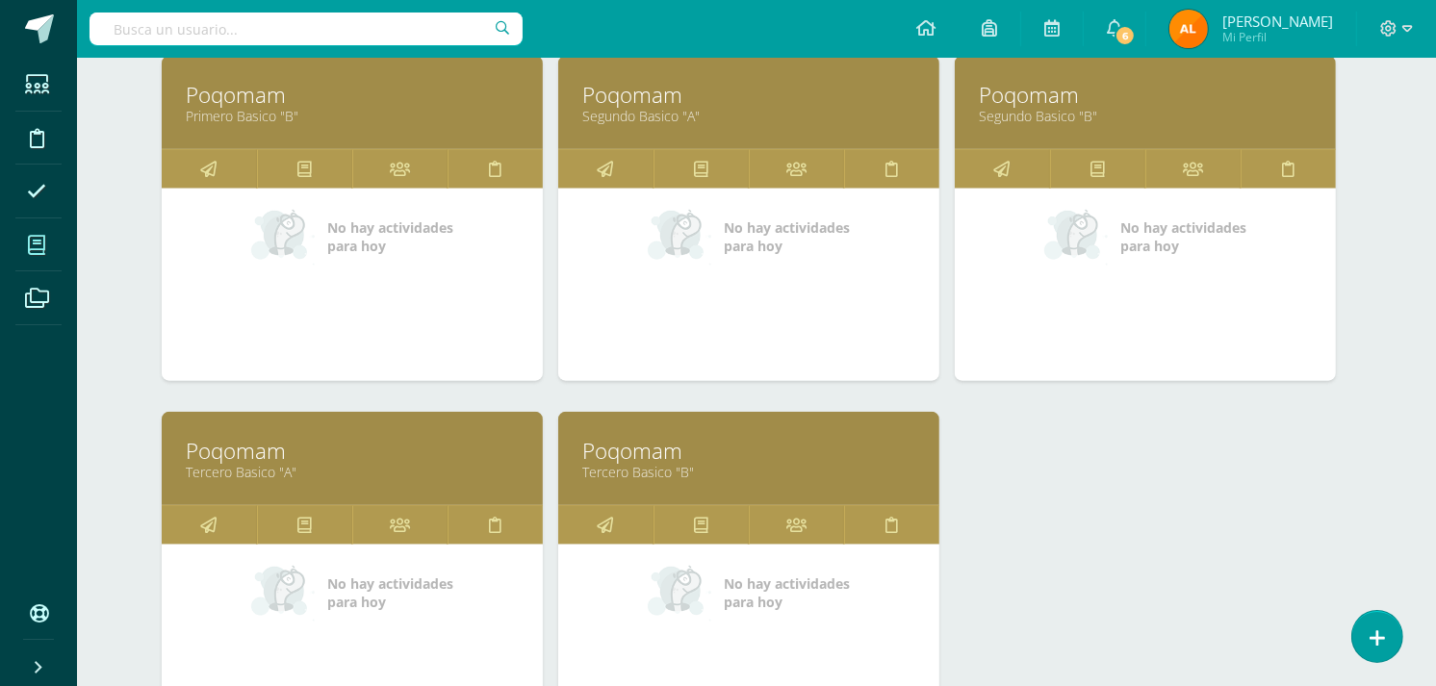
scroll to position [1699, 8]
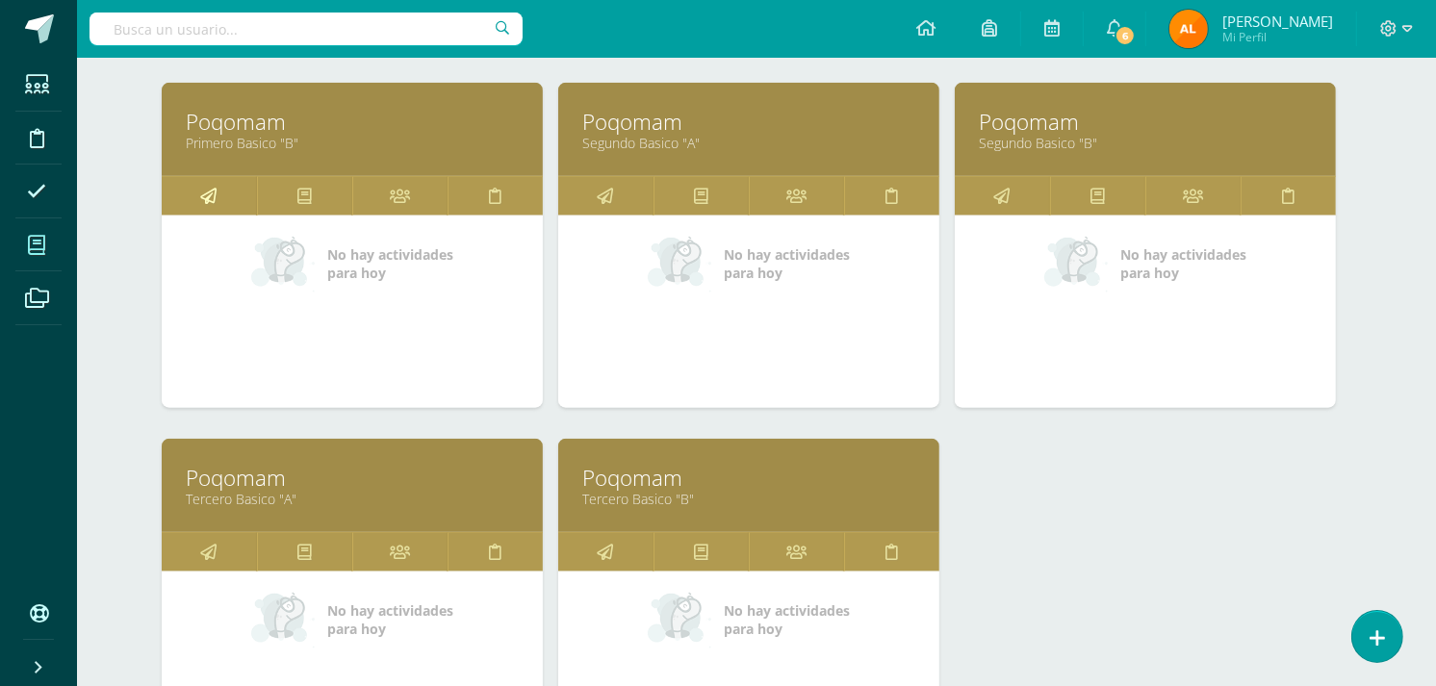
click at [222, 184] on link at bounding box center [209, 196] width 95 height 38
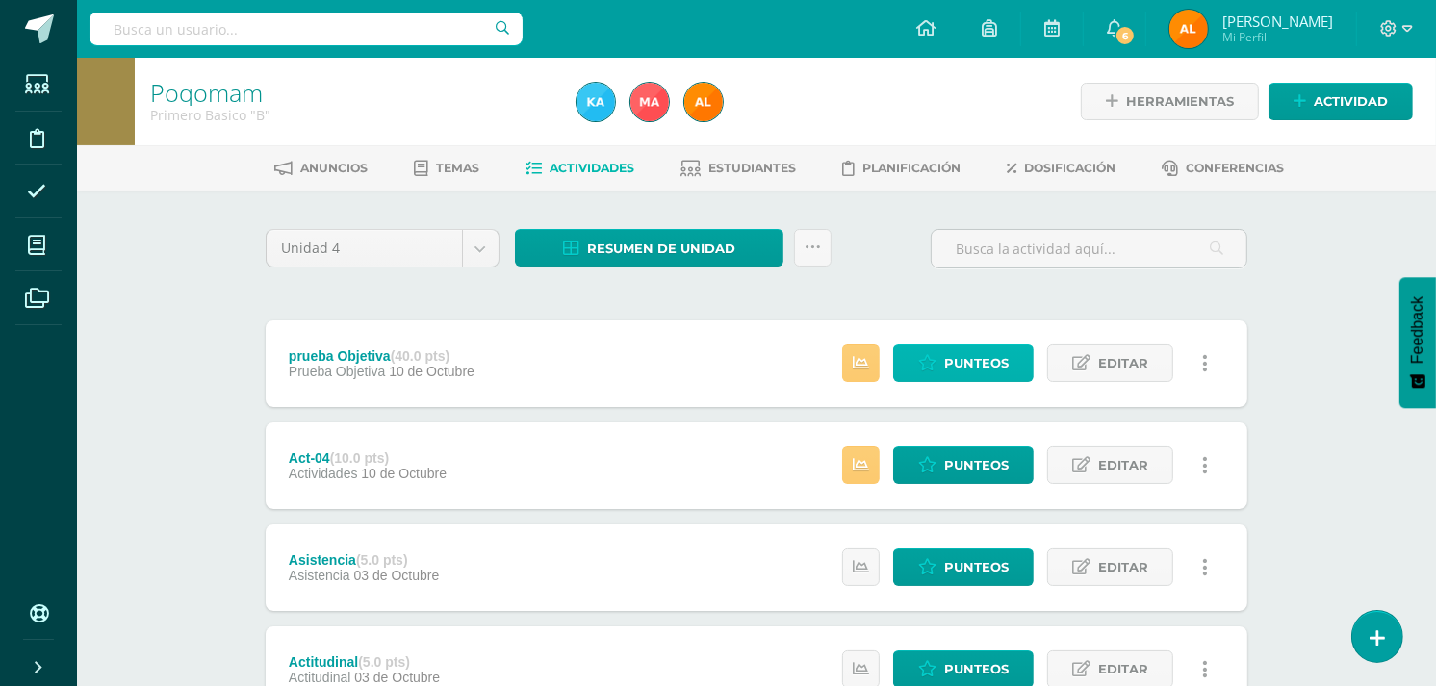
click at [1003, 367] on span "Punteos" at bounding box center [976, 363] width 64 height 36
click at [988, 354] on span "Punteos" at bounding box center [976, 363] width 64 height 36
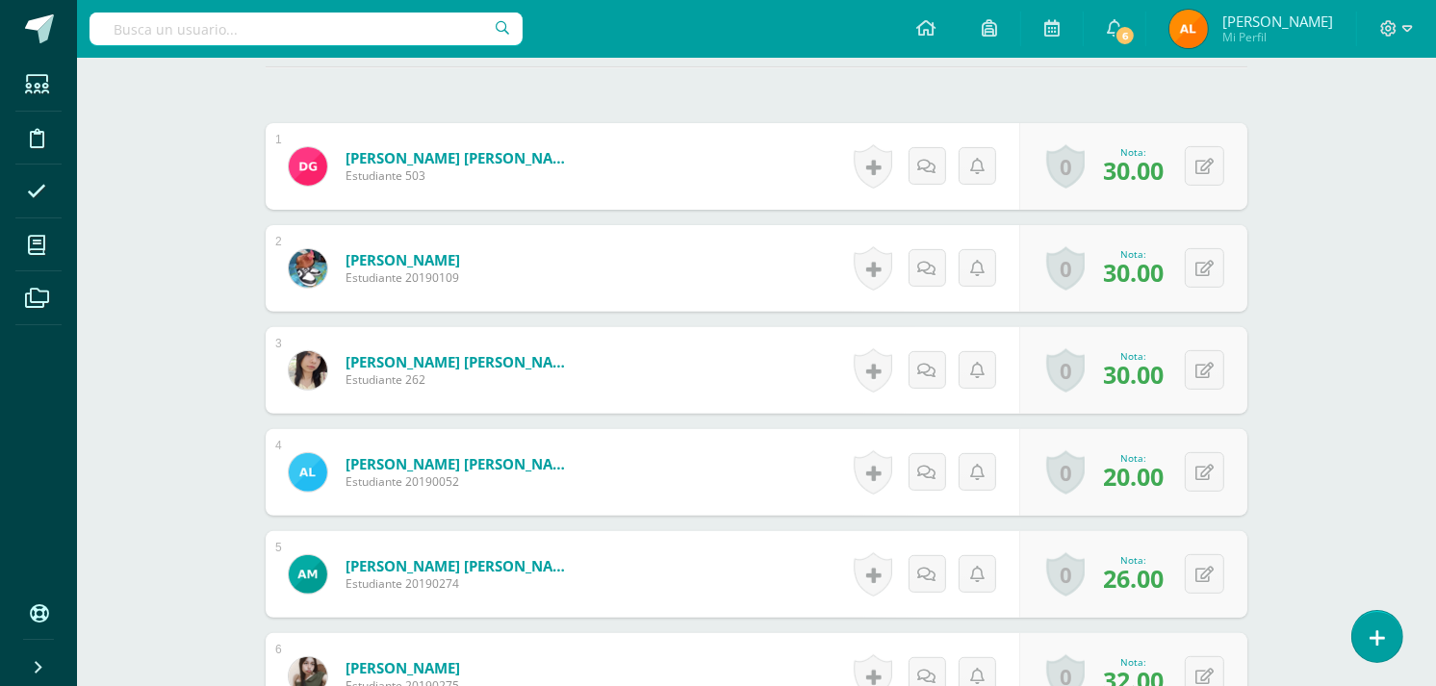
scroll to position [561, 0]
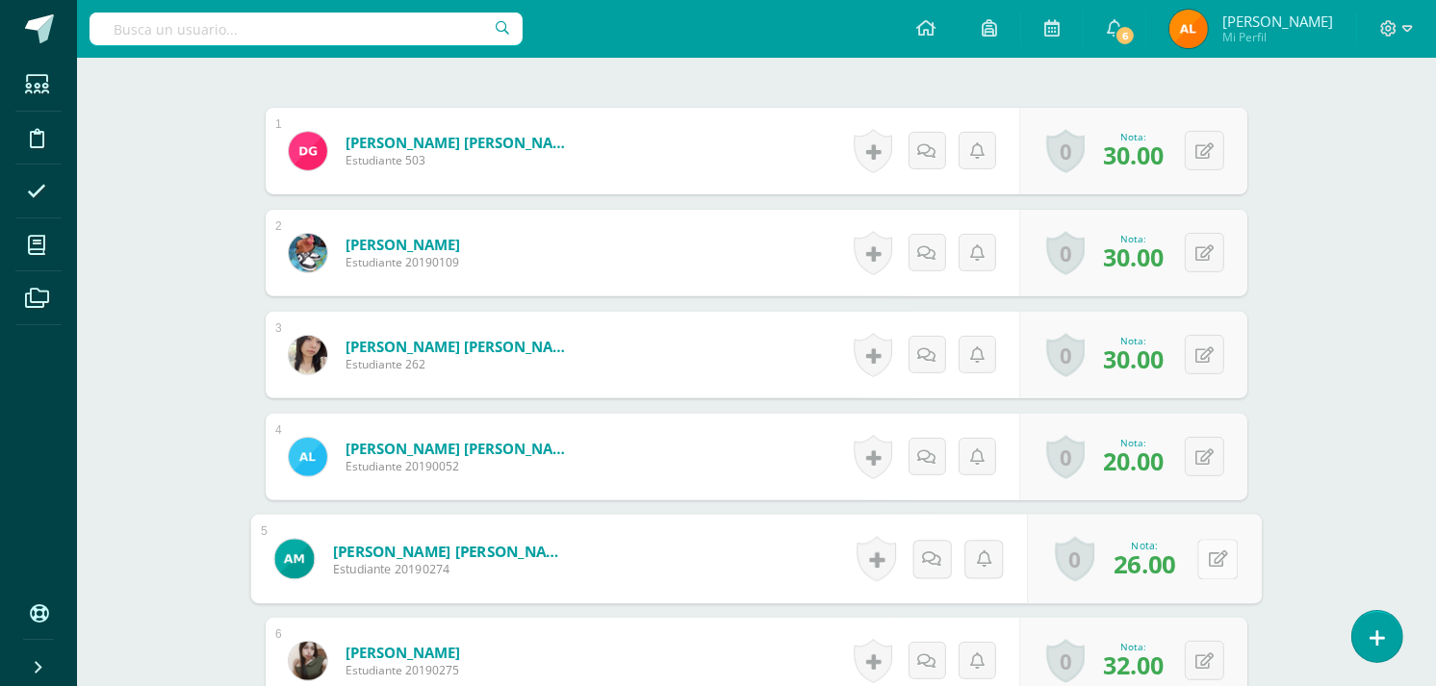
click at [1210, 544] on button at bounding box center [1217, 559] width 40 height 40
type input "31"
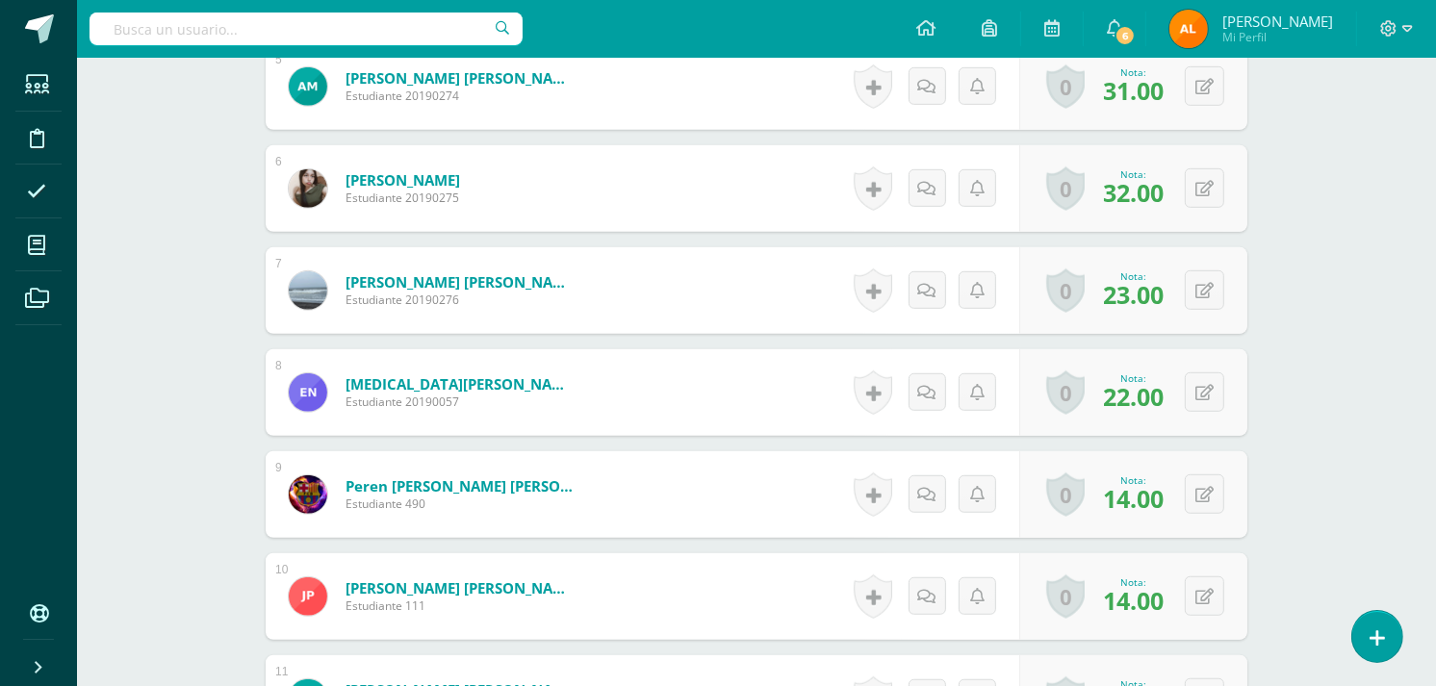
scroll to position [1044, 0]
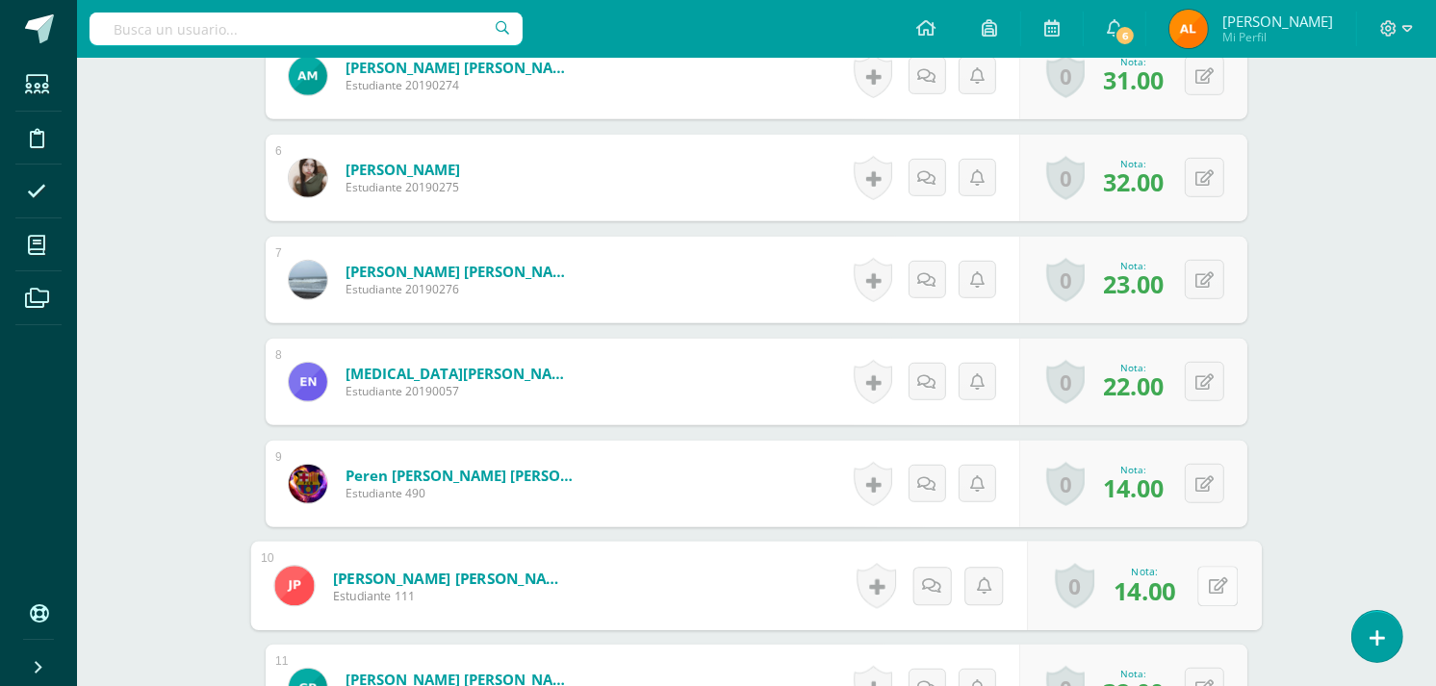
click at [1213, 575] on button at bounding box center [1217, 586] width 40 height 40
type input "20"
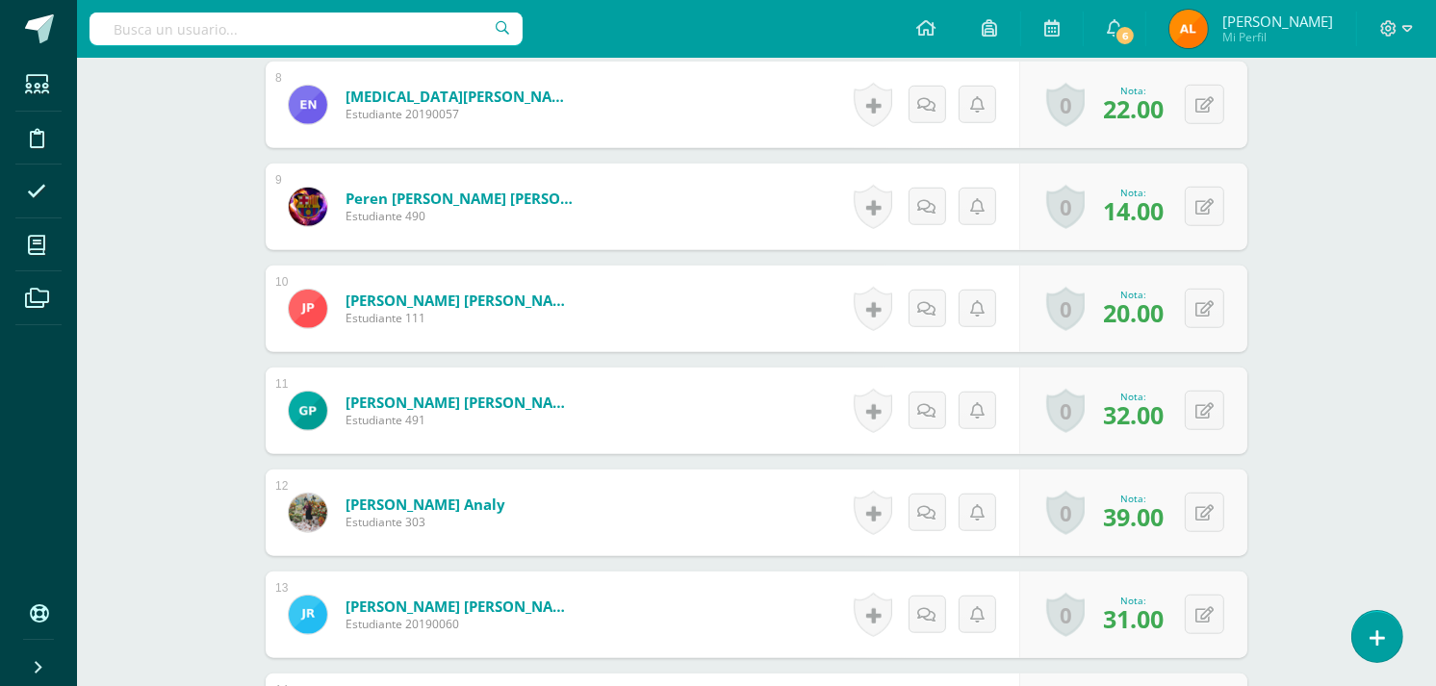
scroll to position [1468, 0]
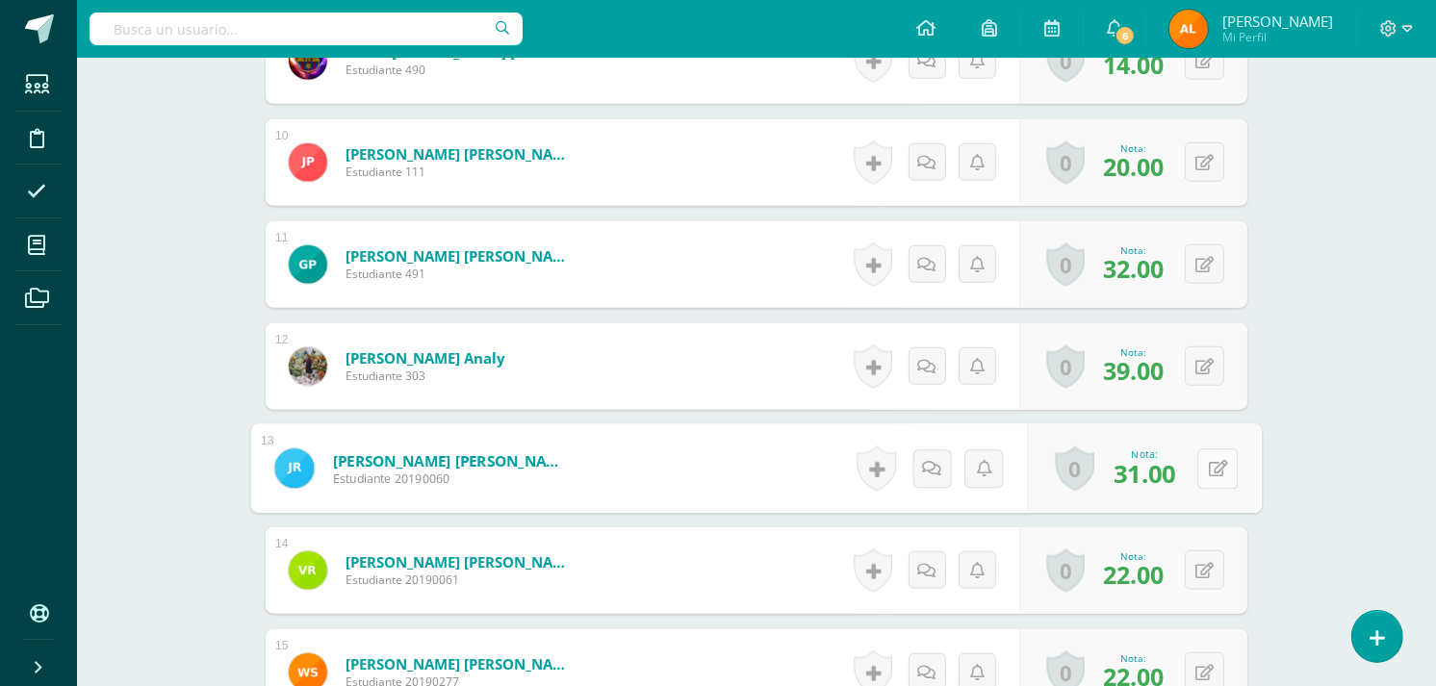
click at [1199, 468] on button at bounding box center [1217, 468] width 40 height 40
type input "36"
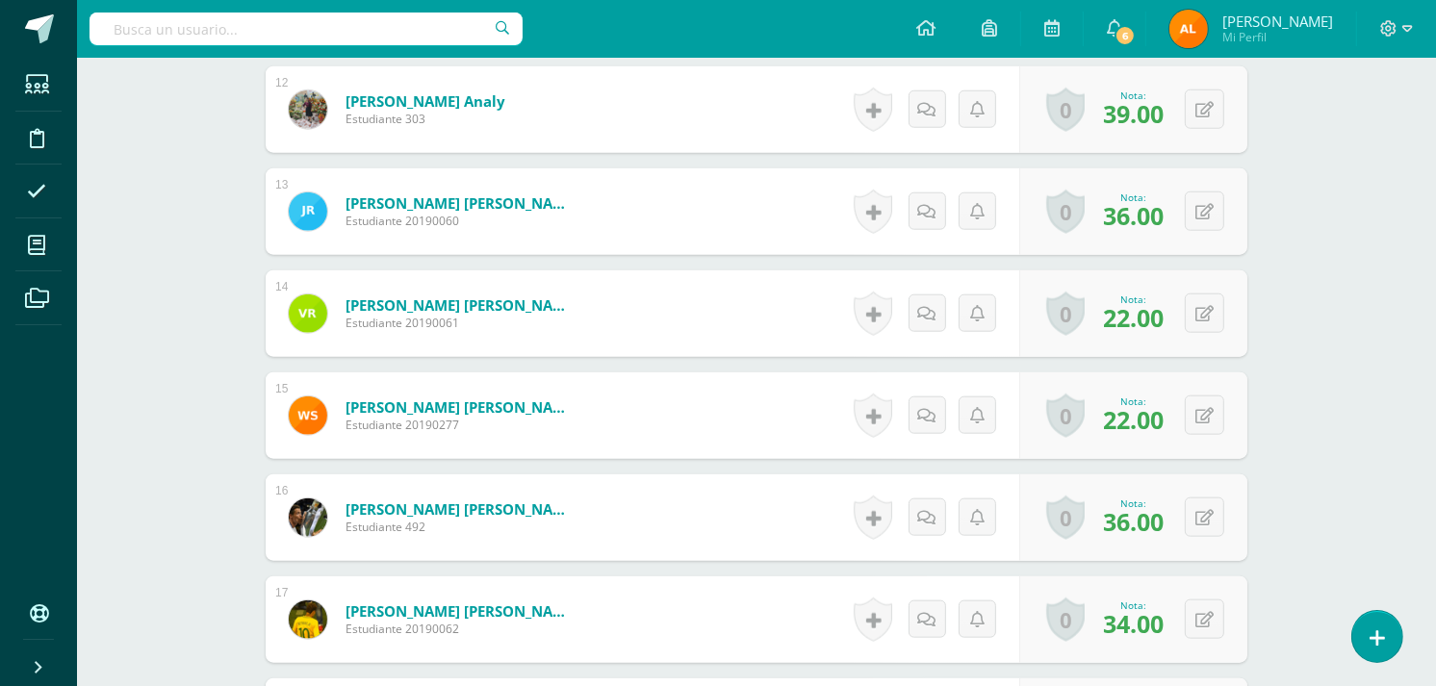
scroll to position [1728, 0]
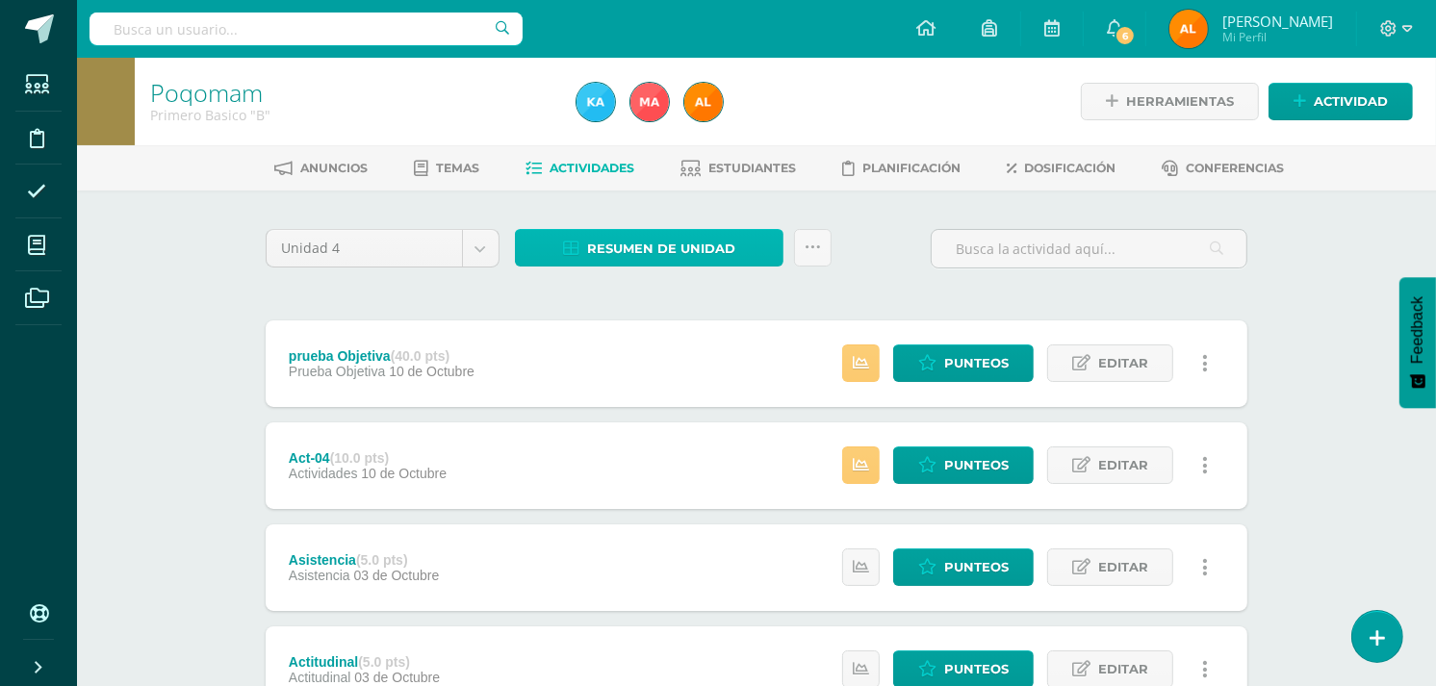
click at [627, 250] on span "Resumen de unidad" at bounding box center [661, 249] width 148 height 36
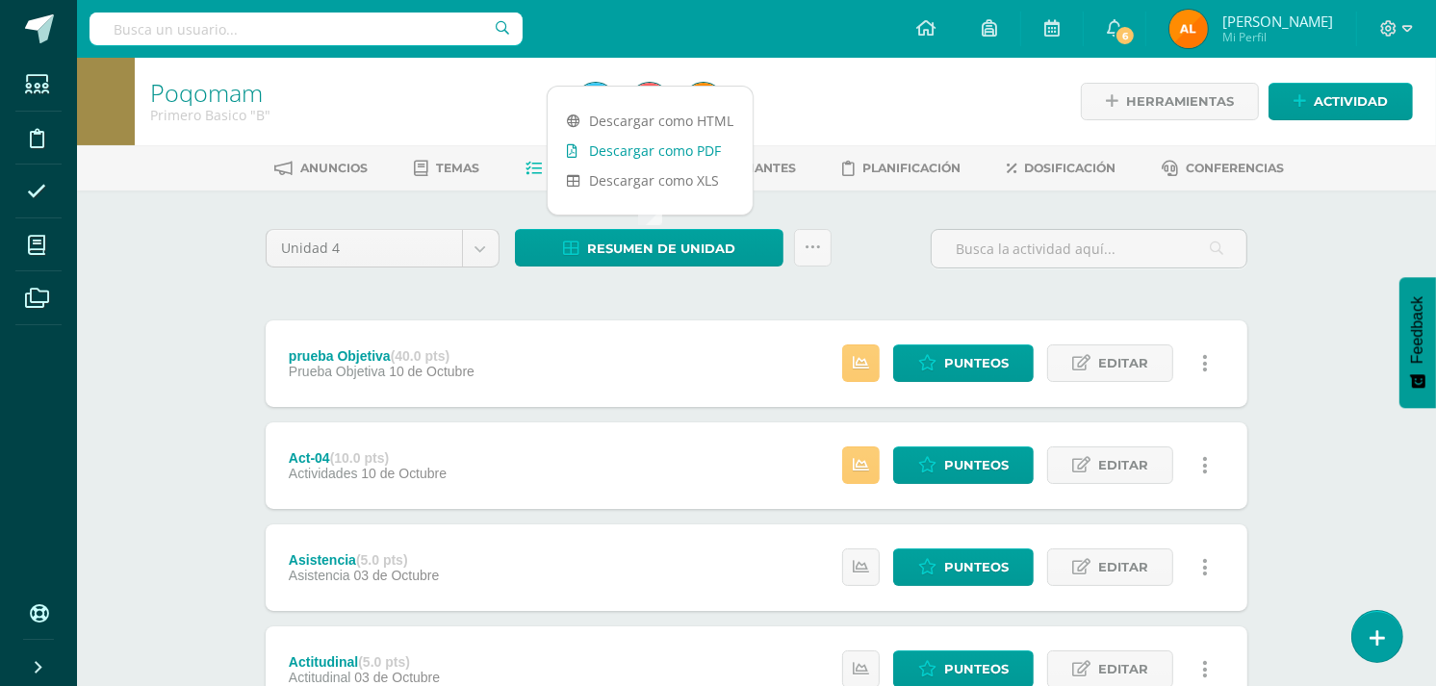
click at [666, 155] on link "Descargar como PDF" at bounding box center [650, 151] width 205 height 30
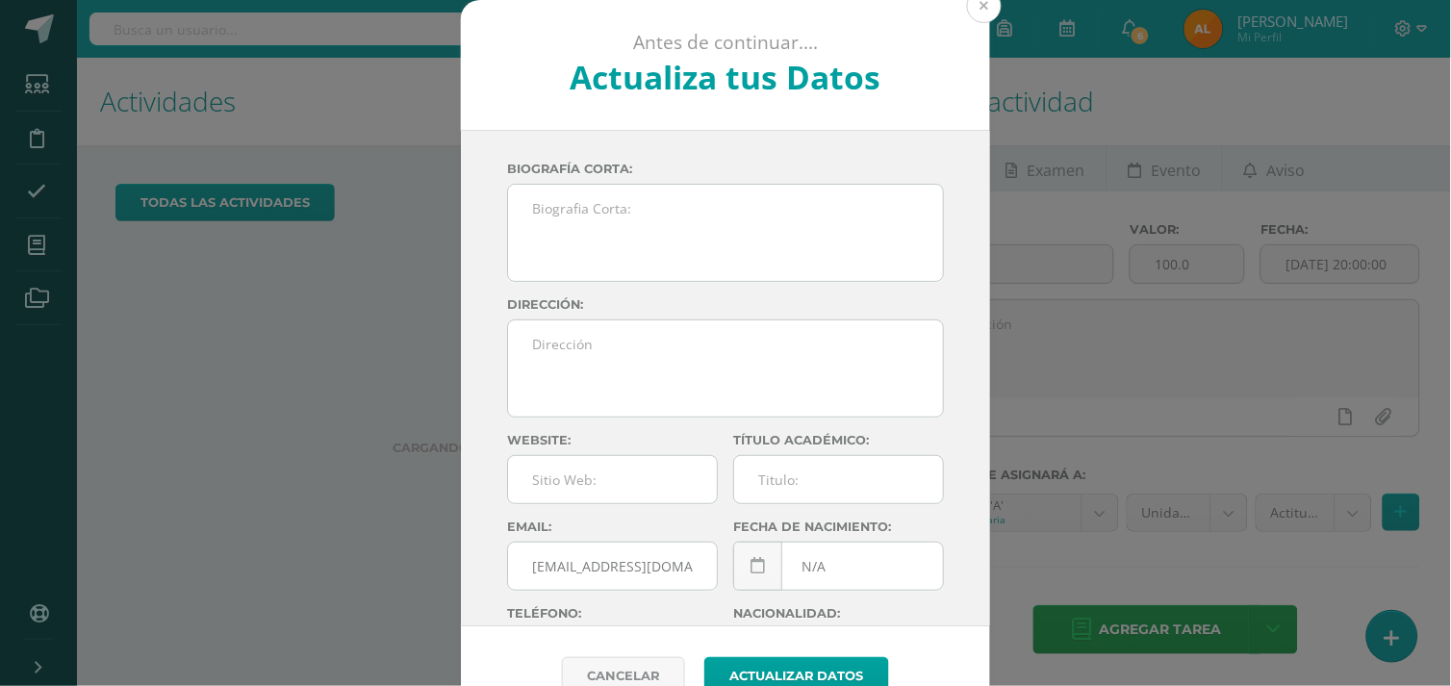
click at [973, 2] on button at bounding box center [984, 5] width 35 height 35
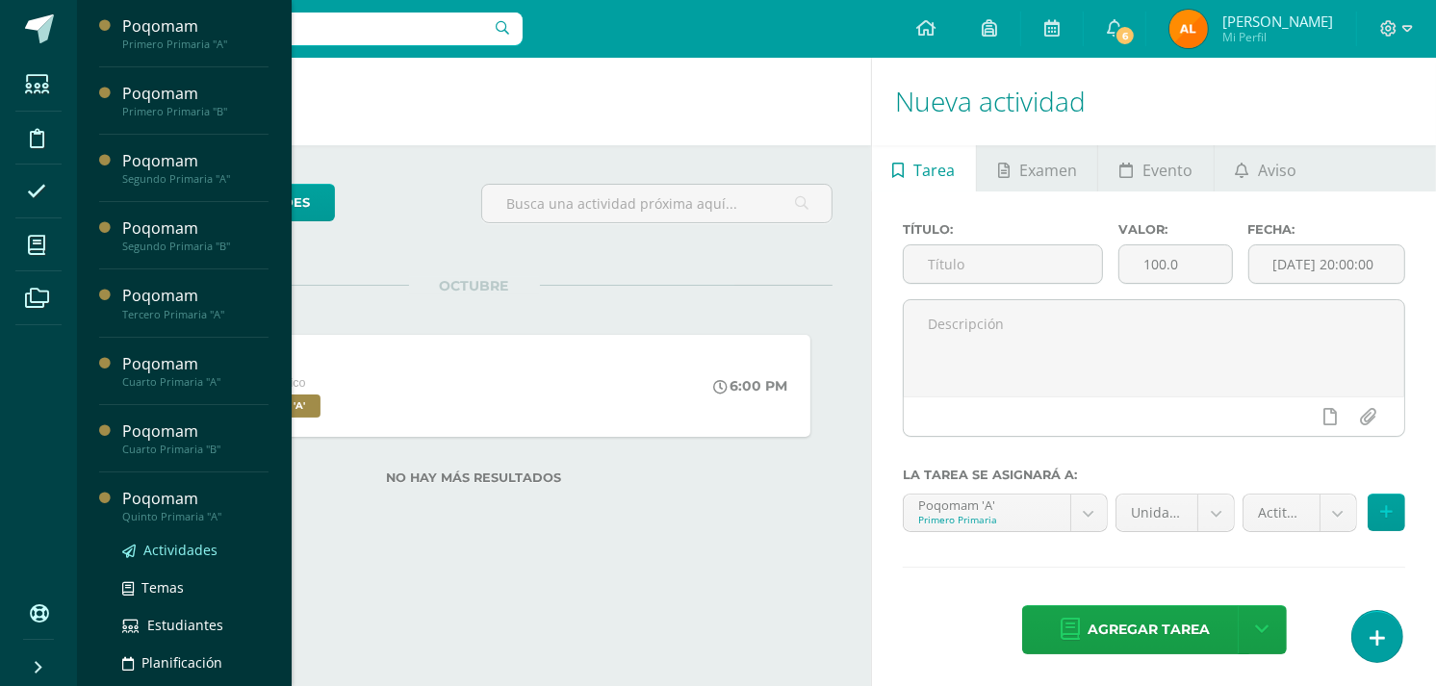
click at [166, 547] on span "Actividades" at bounding box center [180, 550] width 74 height 18
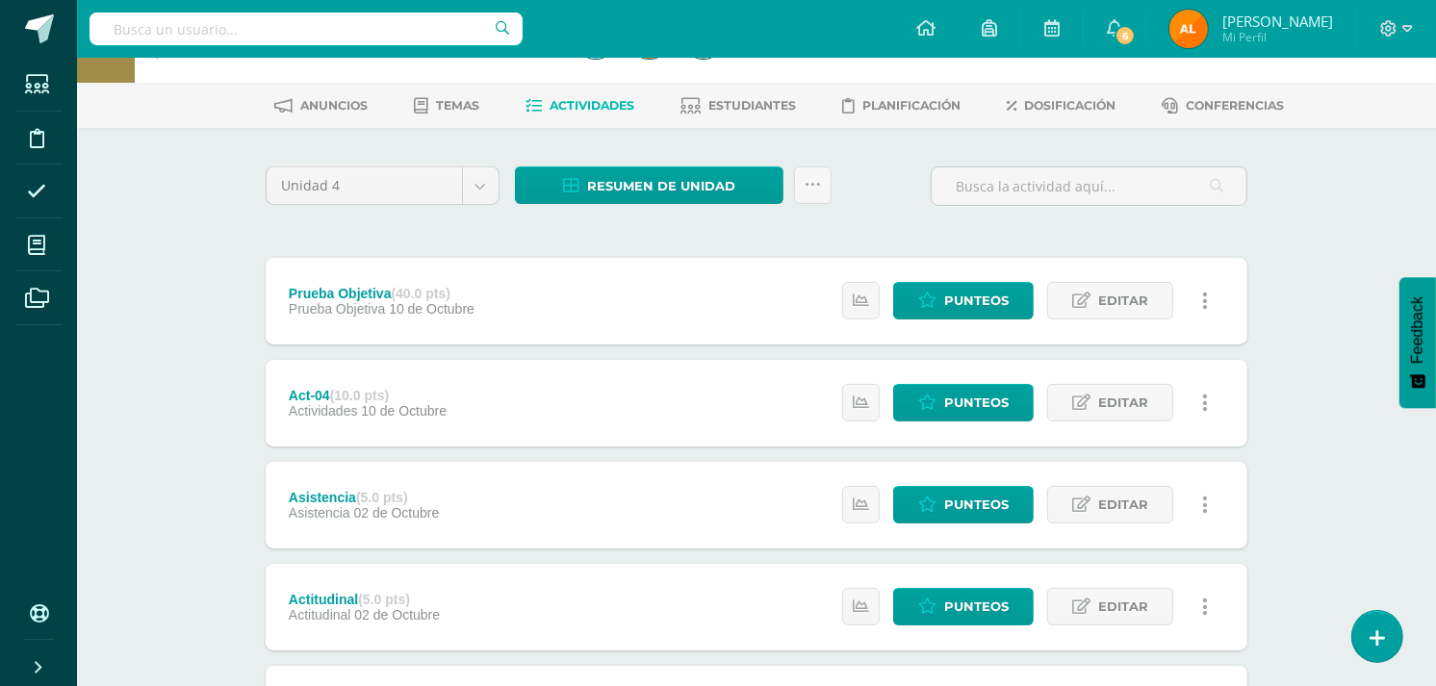
scroll to position [71, 0]
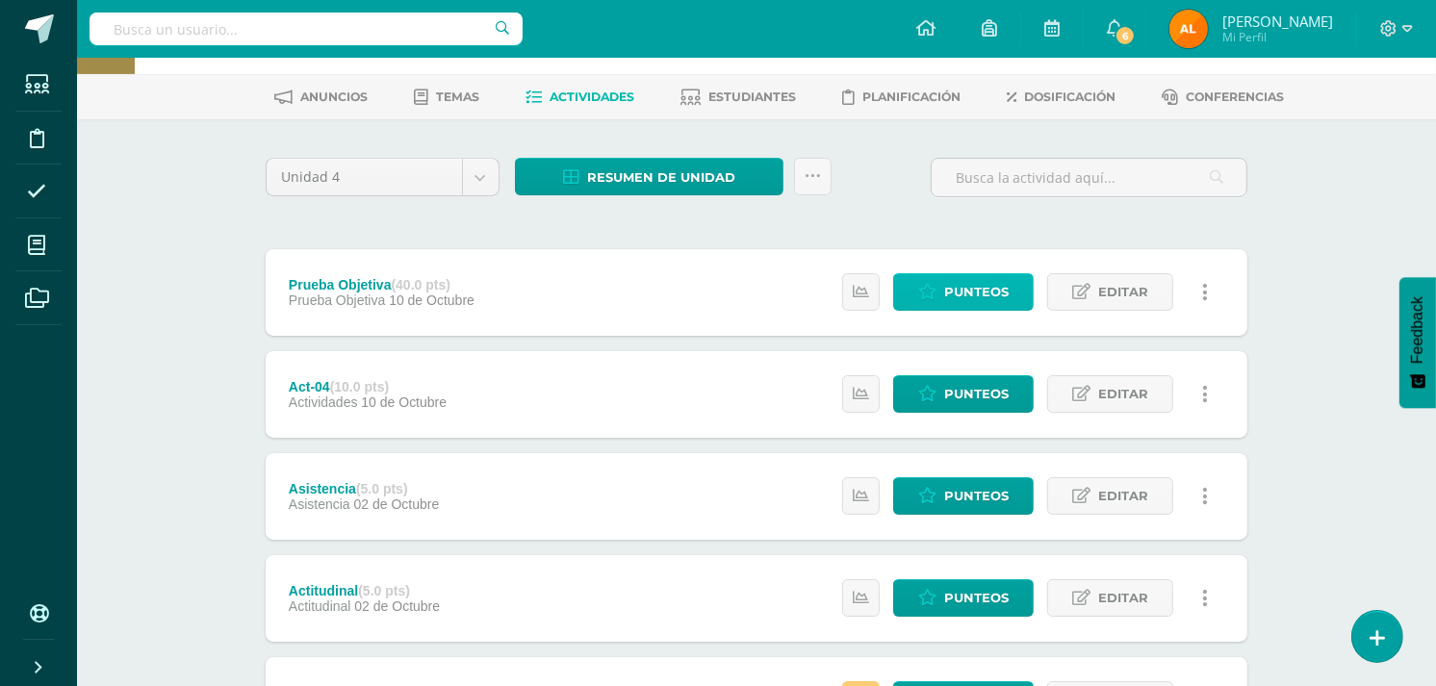
click at [949, 279] on span "Punteos" at bounding box center [976, 292] width 64 height 36
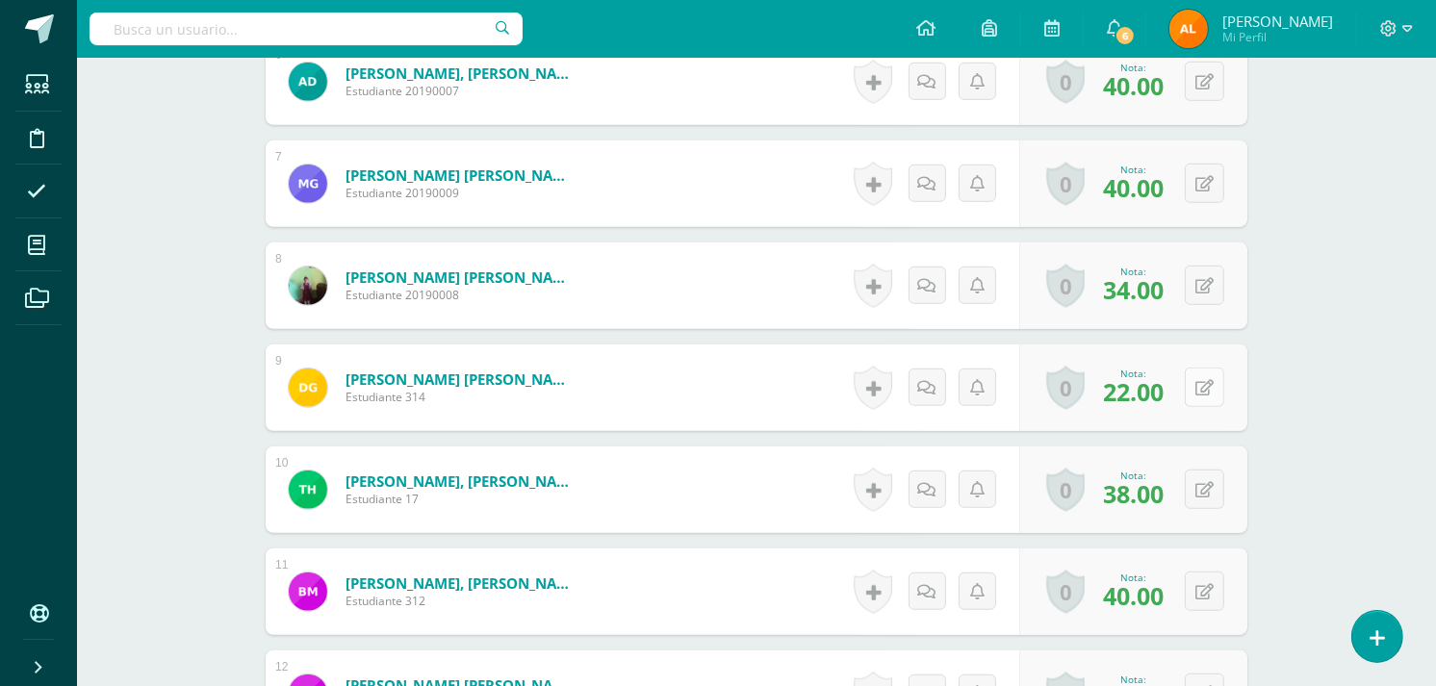
scroll to position [1141, 0]
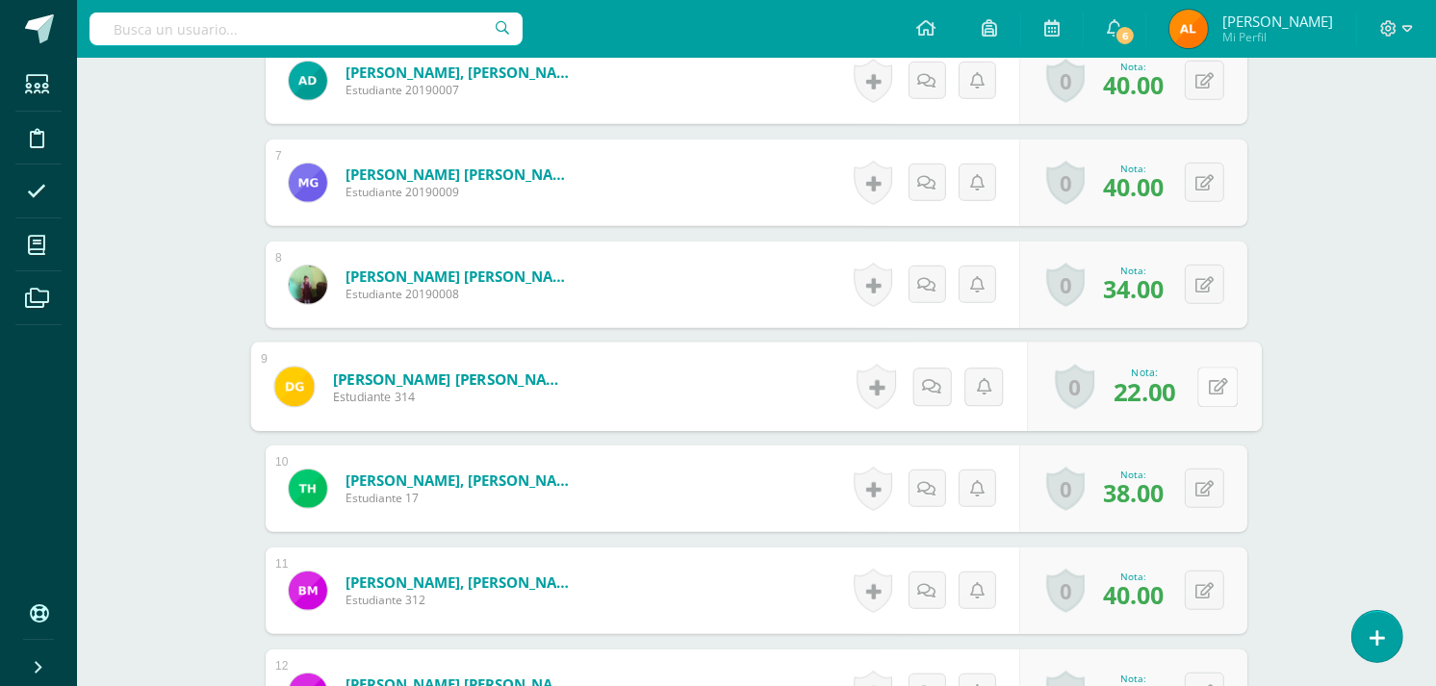
click at [1199, 388] on button at bounding box center [1217, 387] width 40 height 40
type input "30"
click at [1161, 387] on icon at bounding box center [1166, 392] width 17 height 16
